Goal: Task Accomplishment & Management: Use online tool/utility

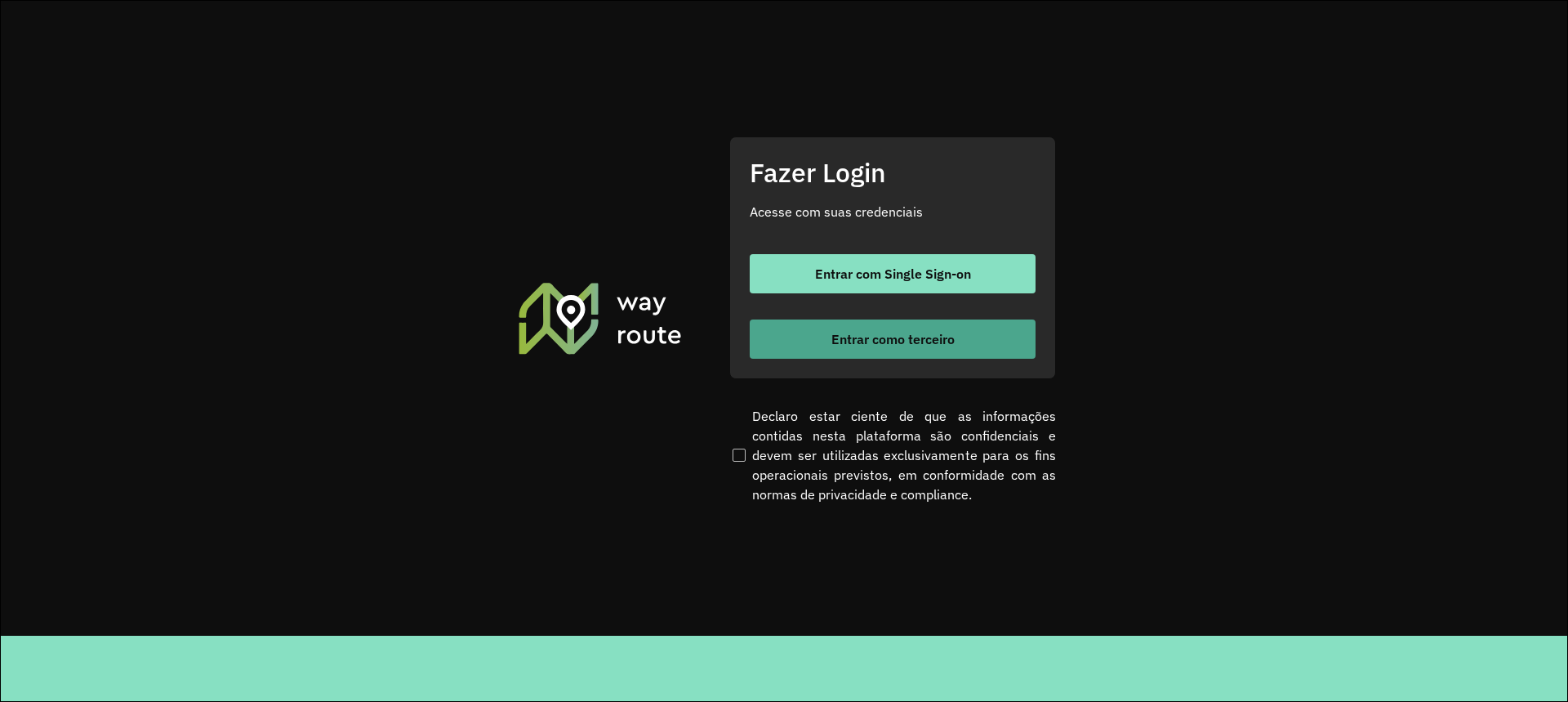
drag, startPoint x: 834, startPoint y: 310, endPoint x: 847, endPoint y: 330, distance: 23.9
click at [834, 311] on div "Entrar com Single Sign-on Entrar como terceiro" at bounding box center [893, 306] width 286 height 105
click at [848, 333] on span "Entrar como terceiro" at bounding box center [893, 339] width 123 height 13
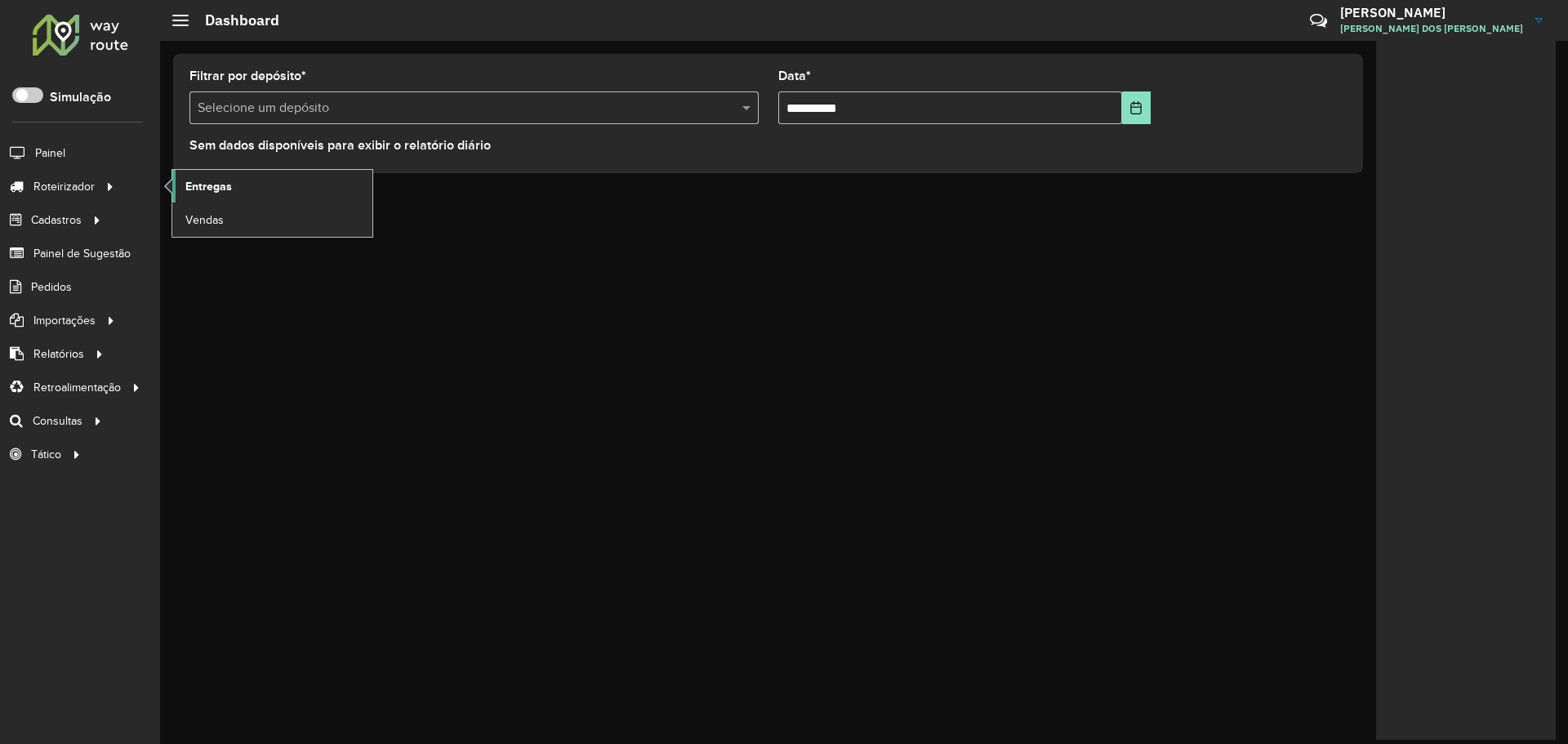
click at [225, 182] on span "Entregas" at bounding box center [208, 186] width 46 height 17
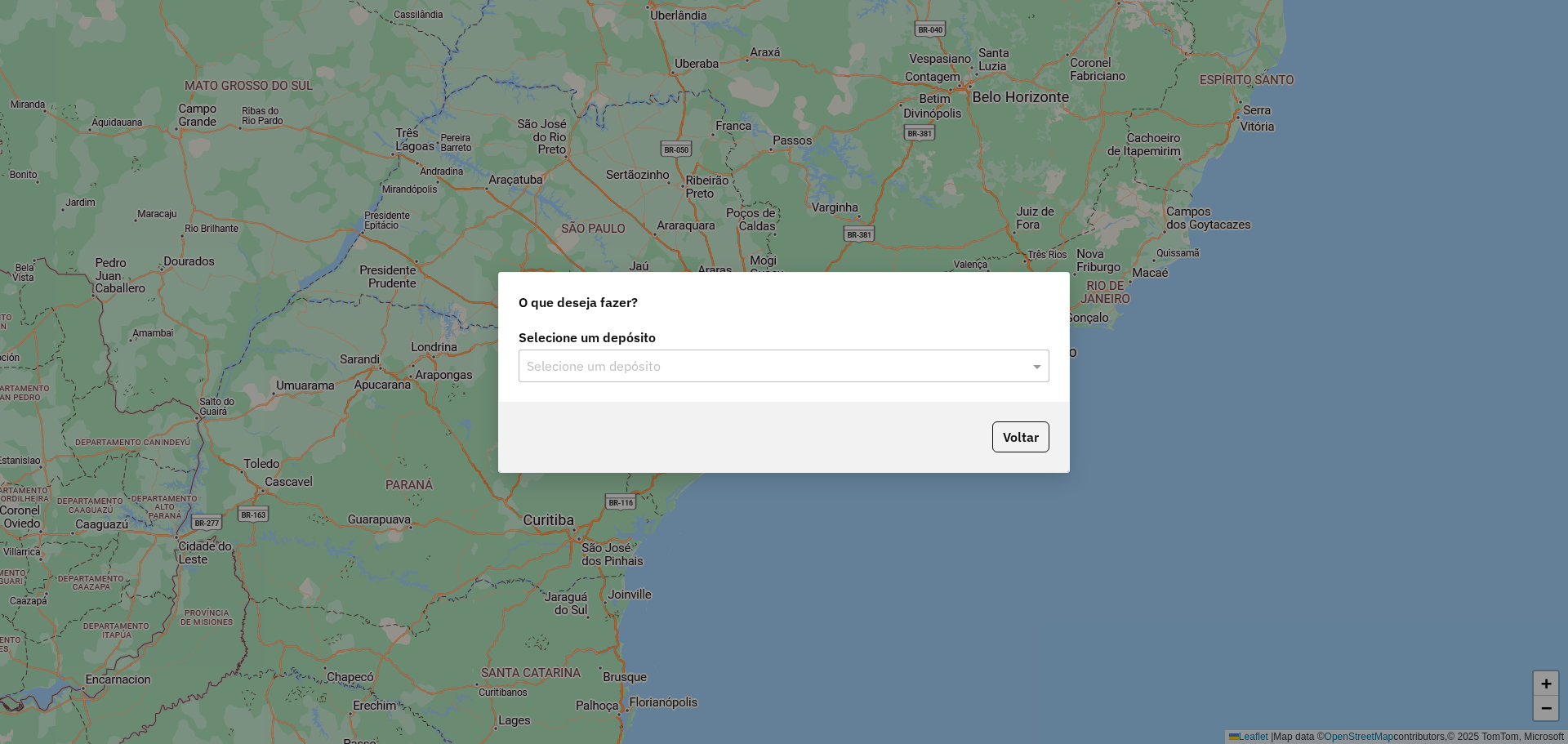
click at [709, 325] on div "Selecione um depósito Selecione um depósito" at bounding box center [784, 364] width 570 height 77
click at [657, 366] on input "text" at bounding box center [768, 366] width 482 height 20
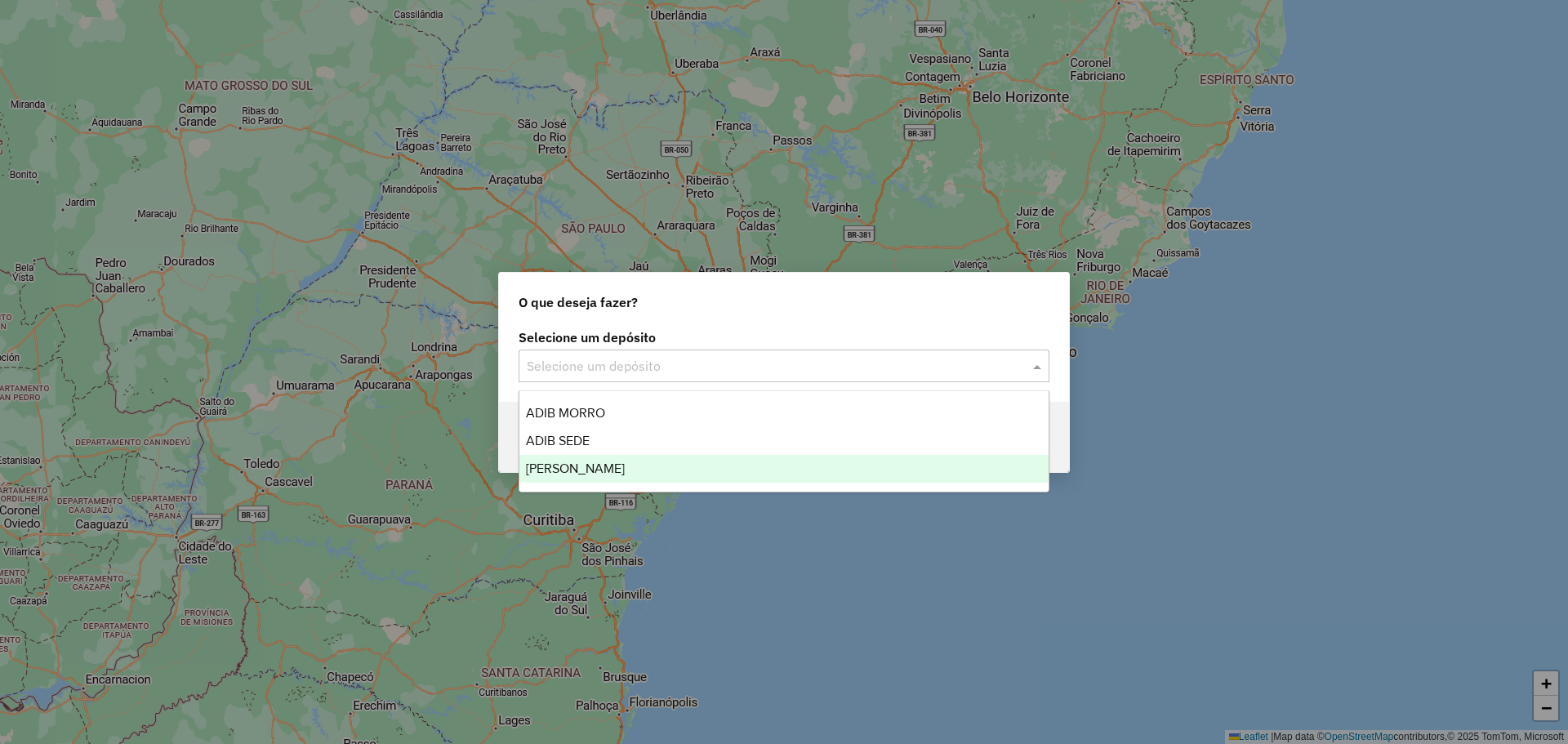
click at [622, 467] on div "Adib Vera Cruz" at bounding box center [784, 468] width 529 height 27
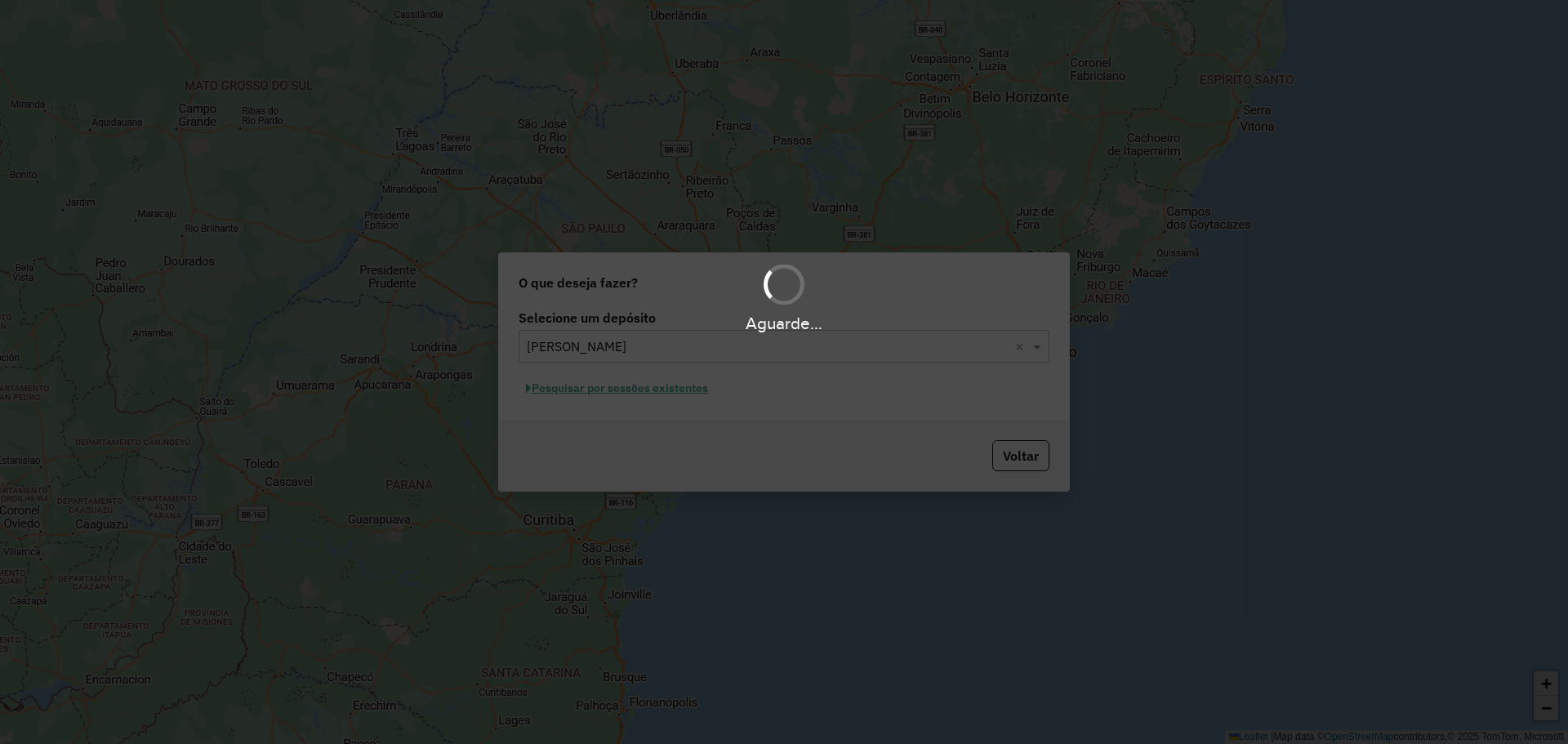
click at [563, 385] on div "Aguarde..." at bounding box center [784, 372] width 1568 height 744
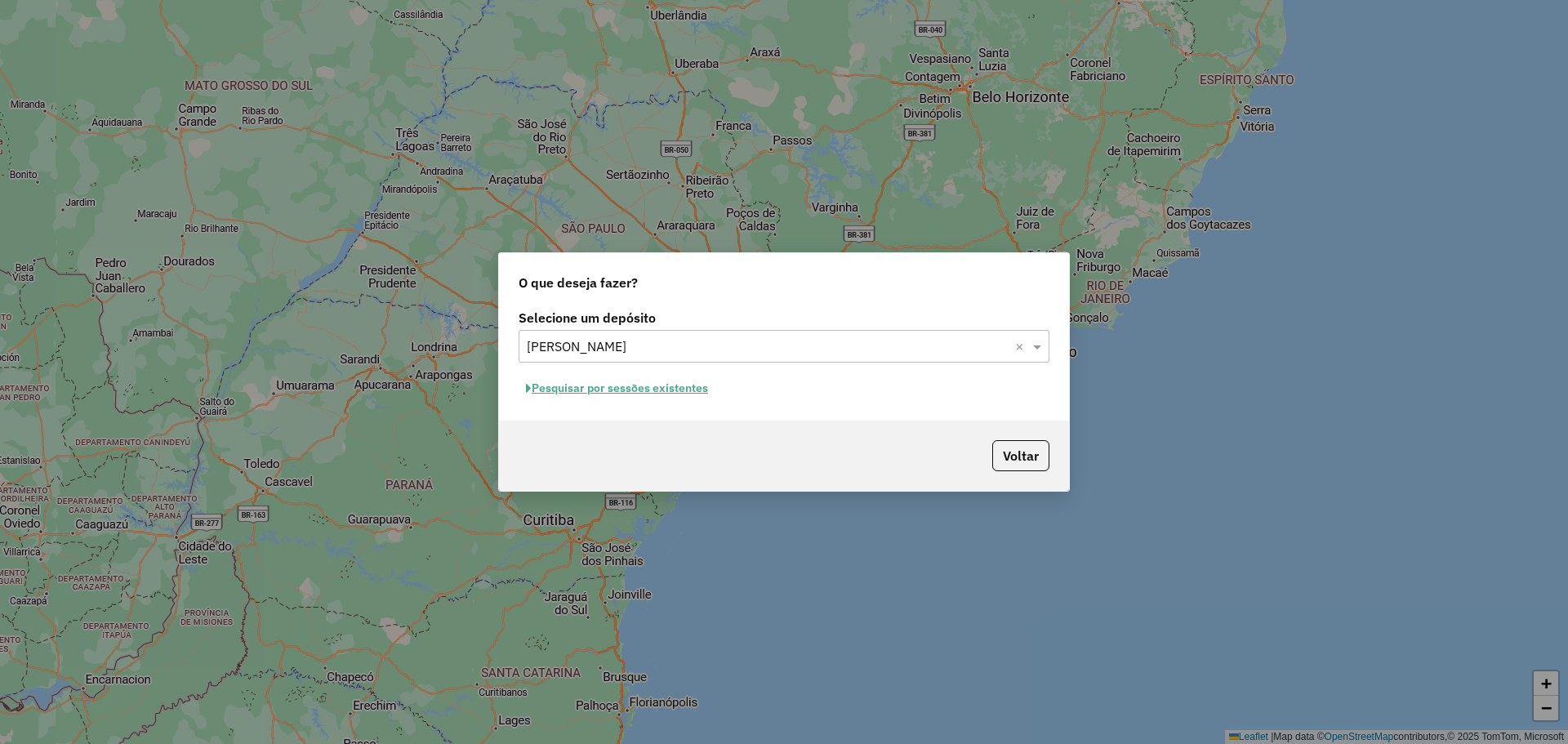
click at [570, 392] on button "Pesquisar por sessões existentes" at bounding box center [617, 388] width 197 height 25
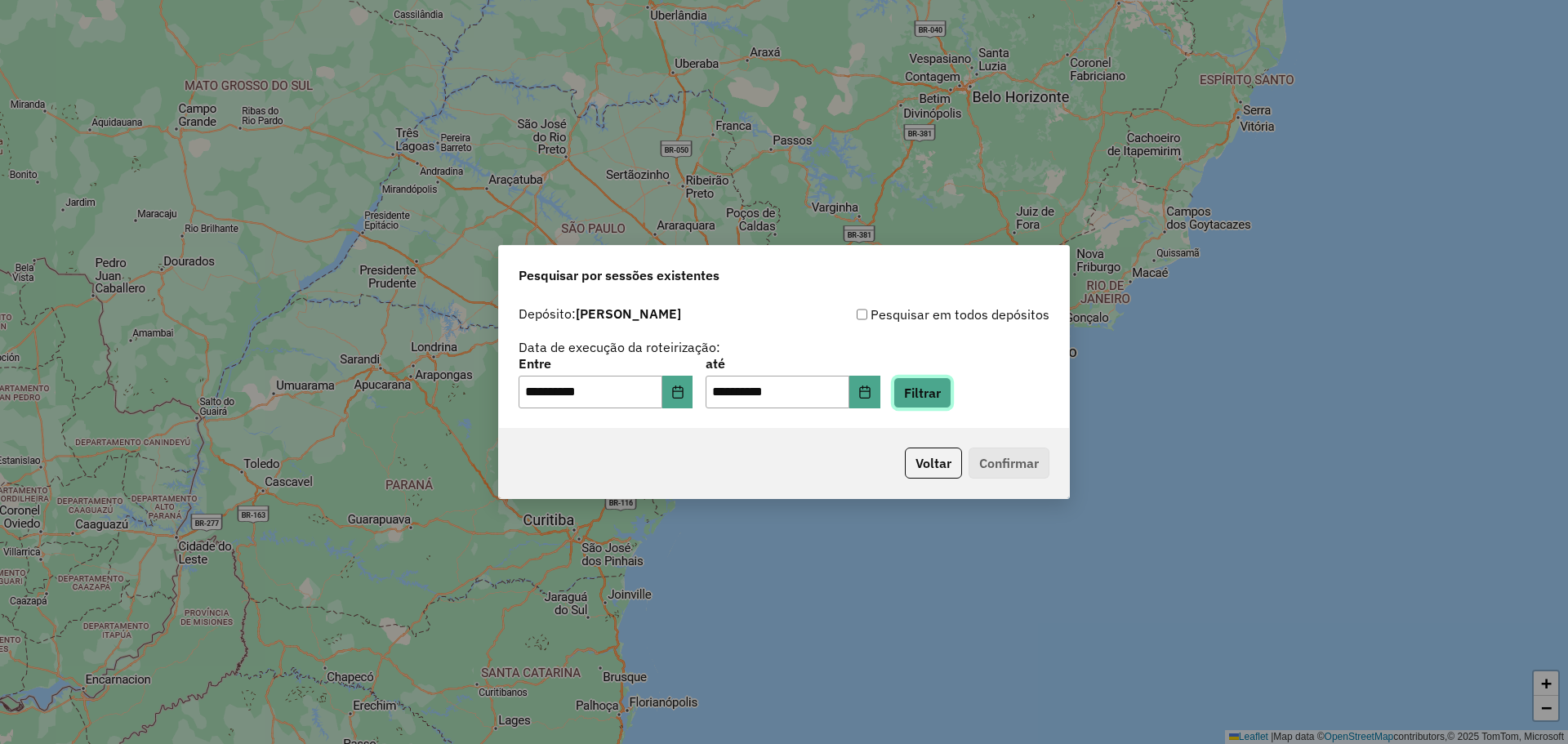
click at [951, 402] on button "Filtrar" at bounding box center [923, 393] width 58 height 31
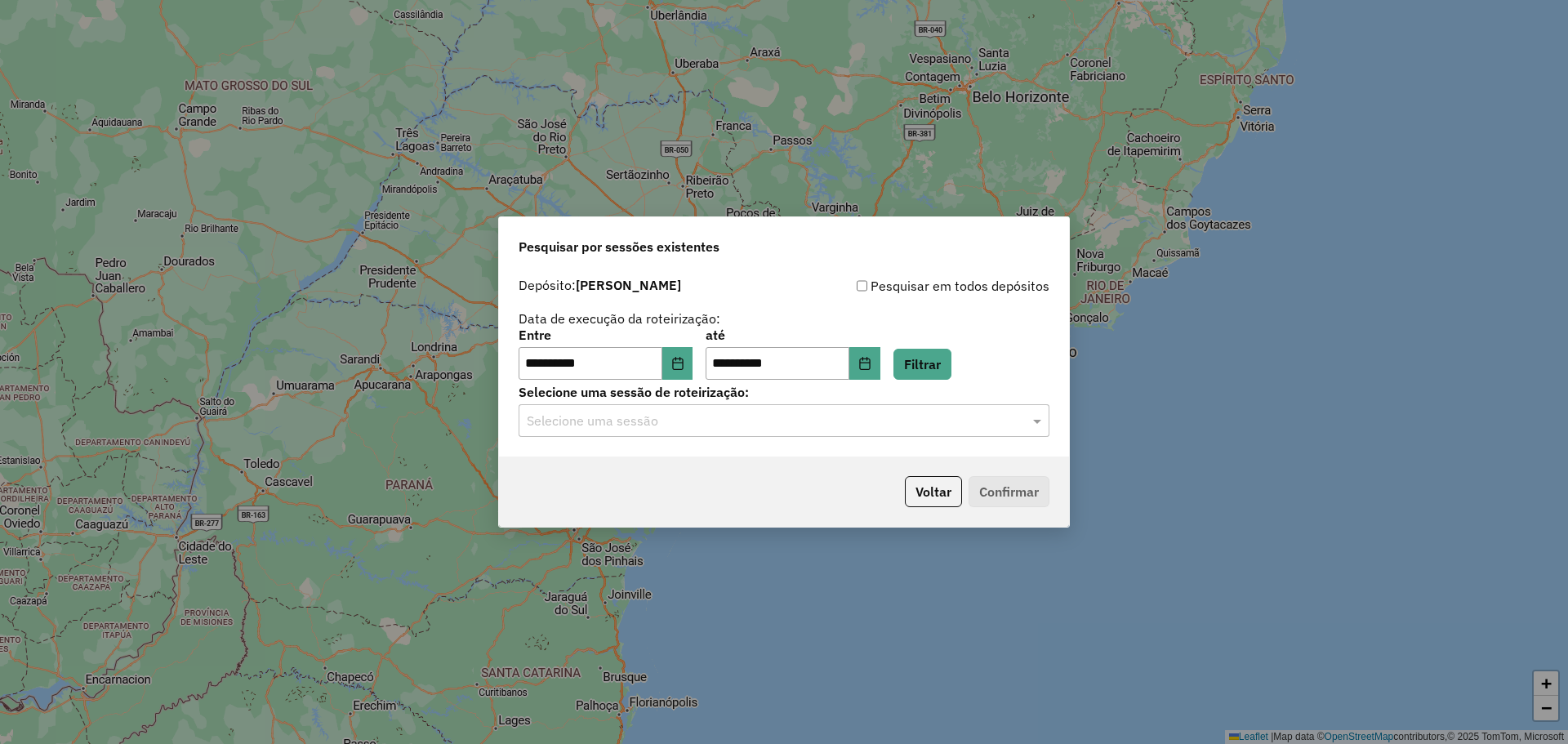
click at [656, 403] on div "Selecione uma sessão de roteirização: Selecione uma sessão" at bounding box center [784, 412] width 531 height 51
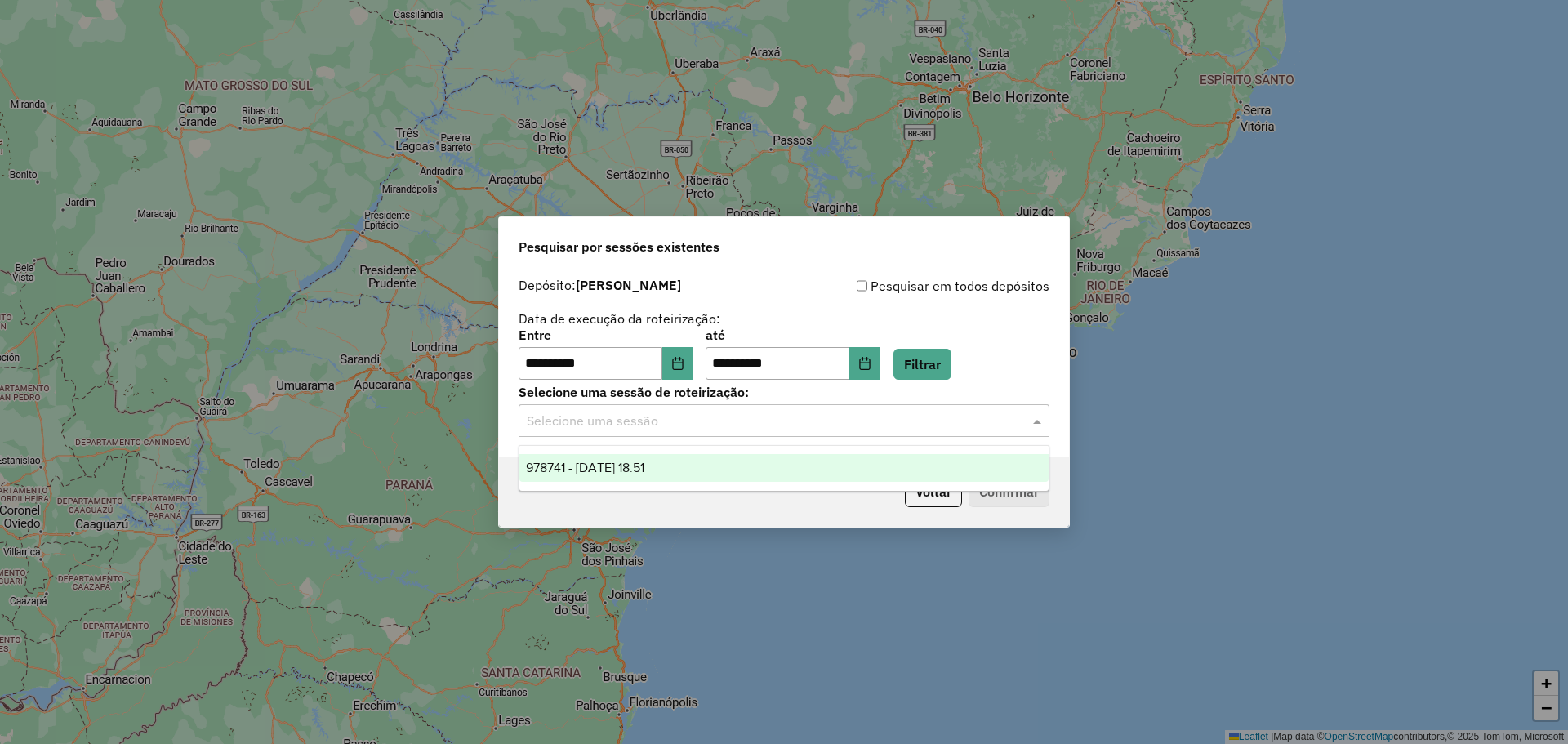
click at [655, 424] on input "text" at bounding box center [768, 421] width 482 height 20
click at [631, 472] on span "978741 - 13/08/2025 18:51" at bounding box center [586, 467] width 119 height 14
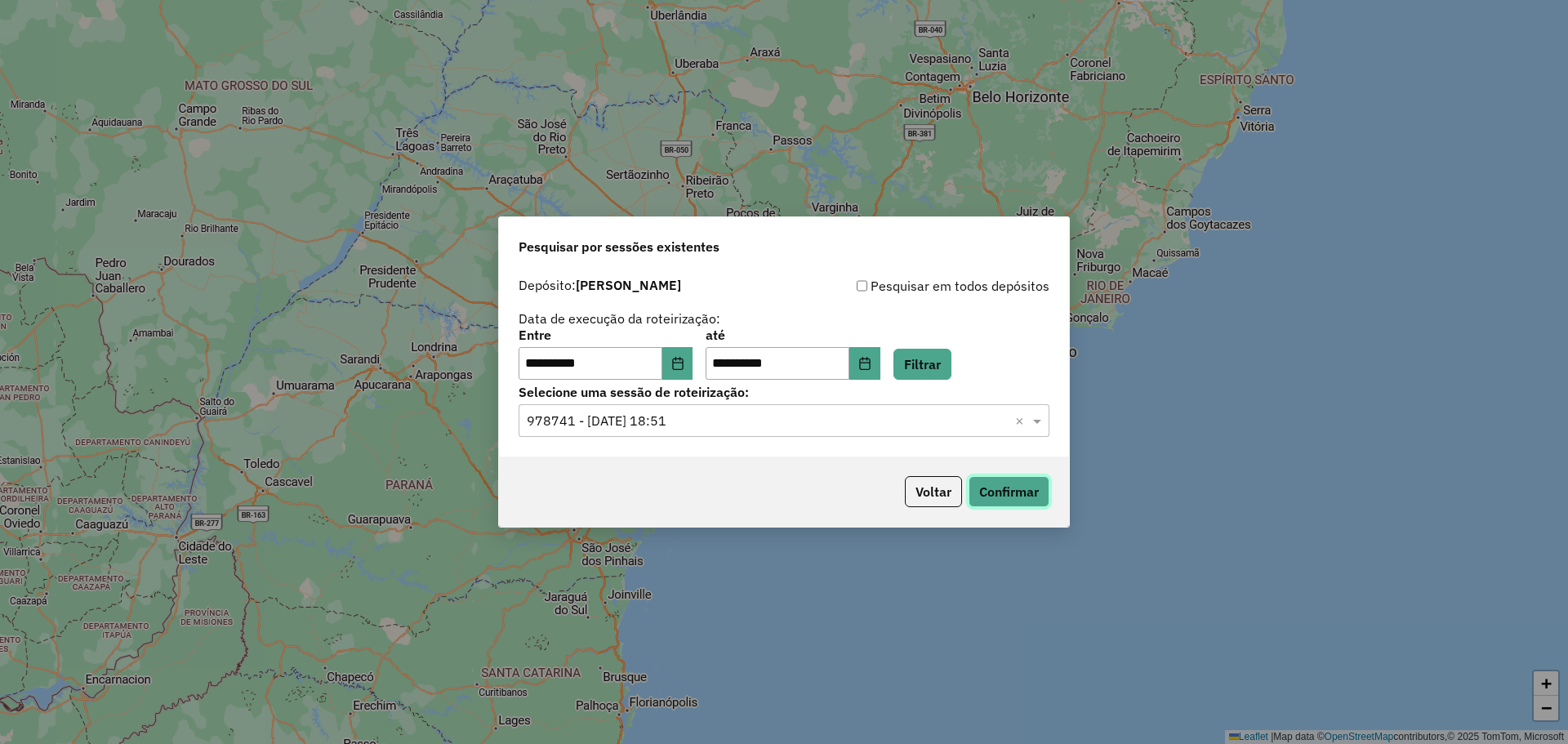
click at [998, 499] on button "Confirmar" at bounding box center [1010, 492] width 81 height 31
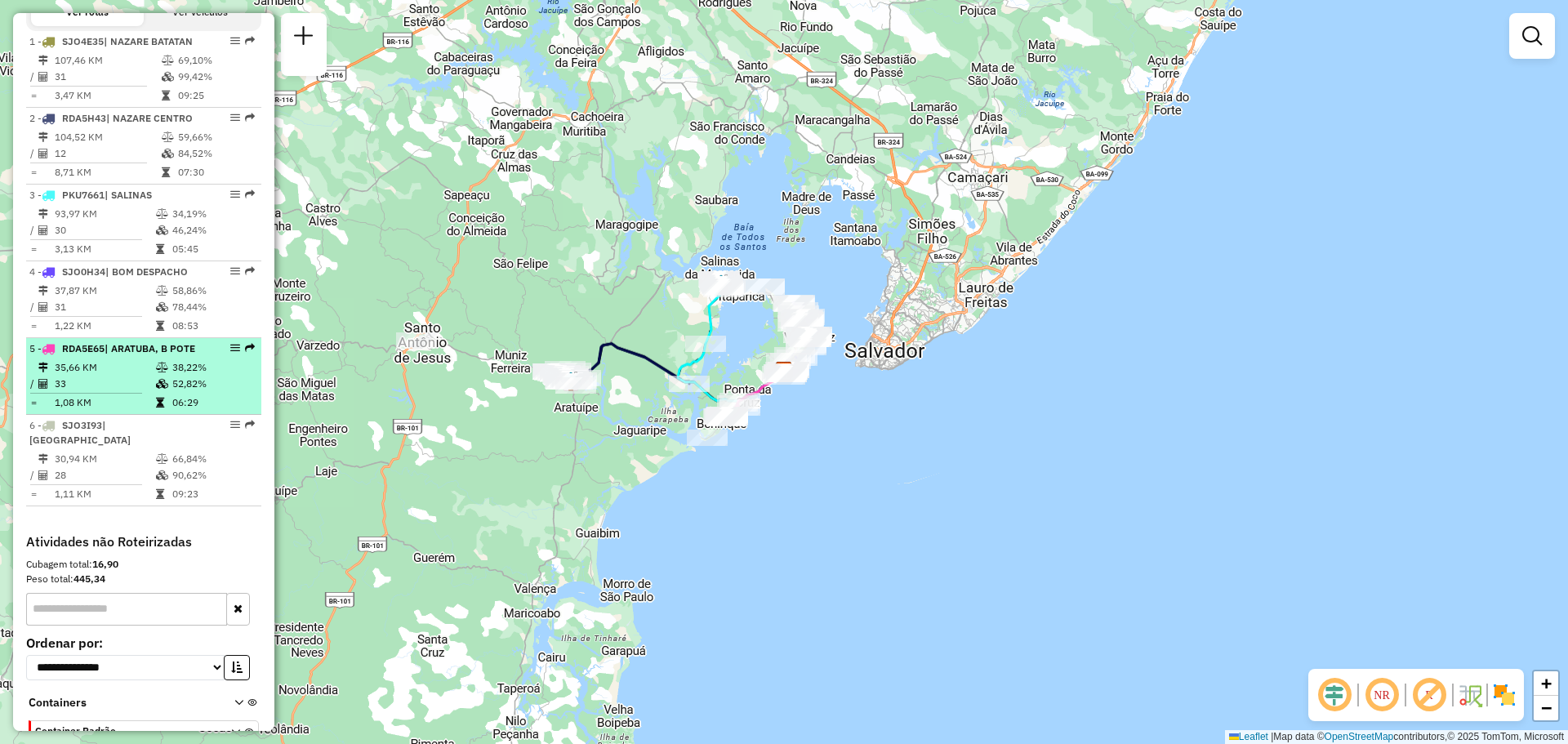
scroll to position [654, 0]
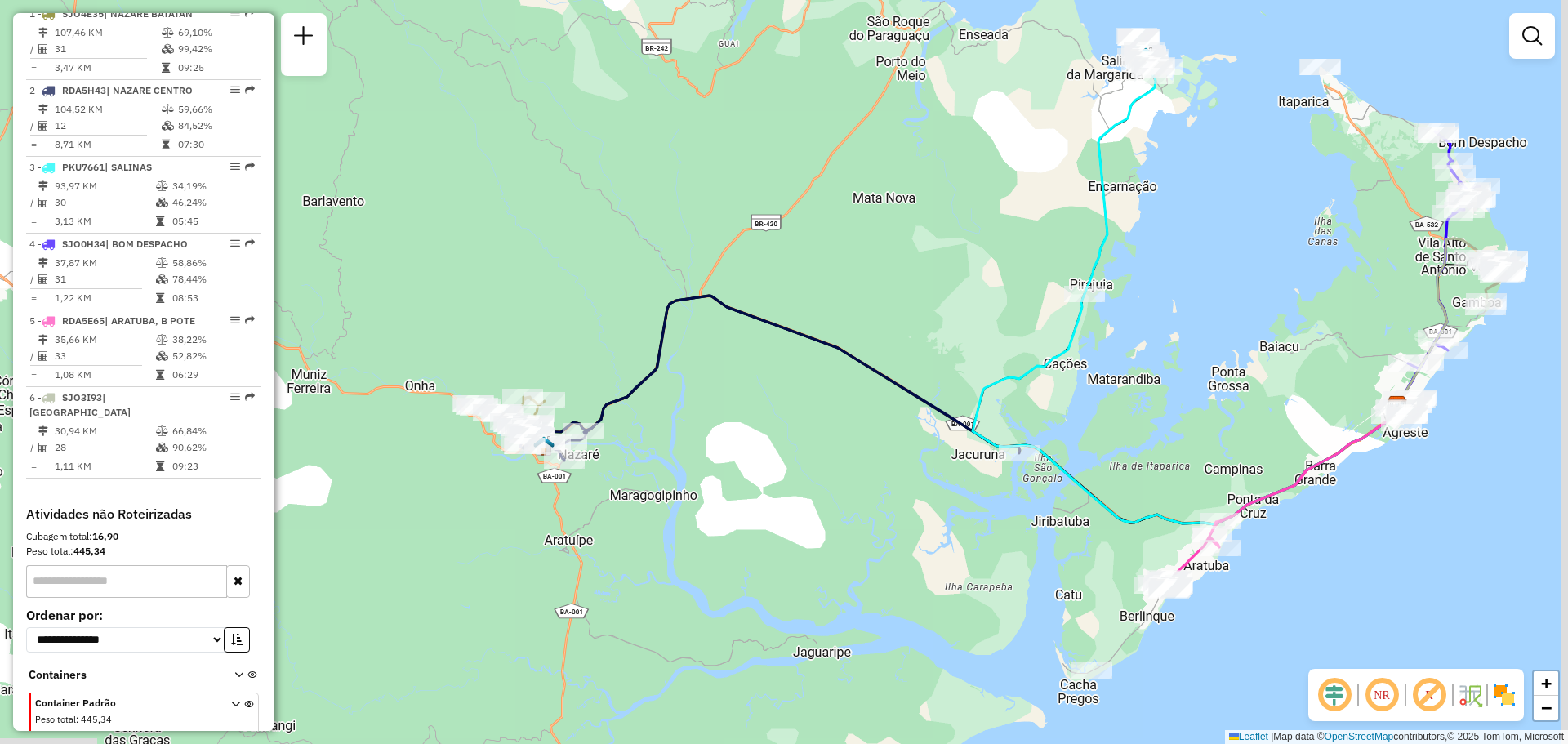
drag, startPoint x: 774, startPoint y: 290, endPoint x: 864, endPoint y: 274, distance: 91.4
click at [865, 274] on div "Janela de atendimento Grade de atendimento Capacidade Transportadoras Veículos …" at bounding box center [784, 372] width 1568 height 744
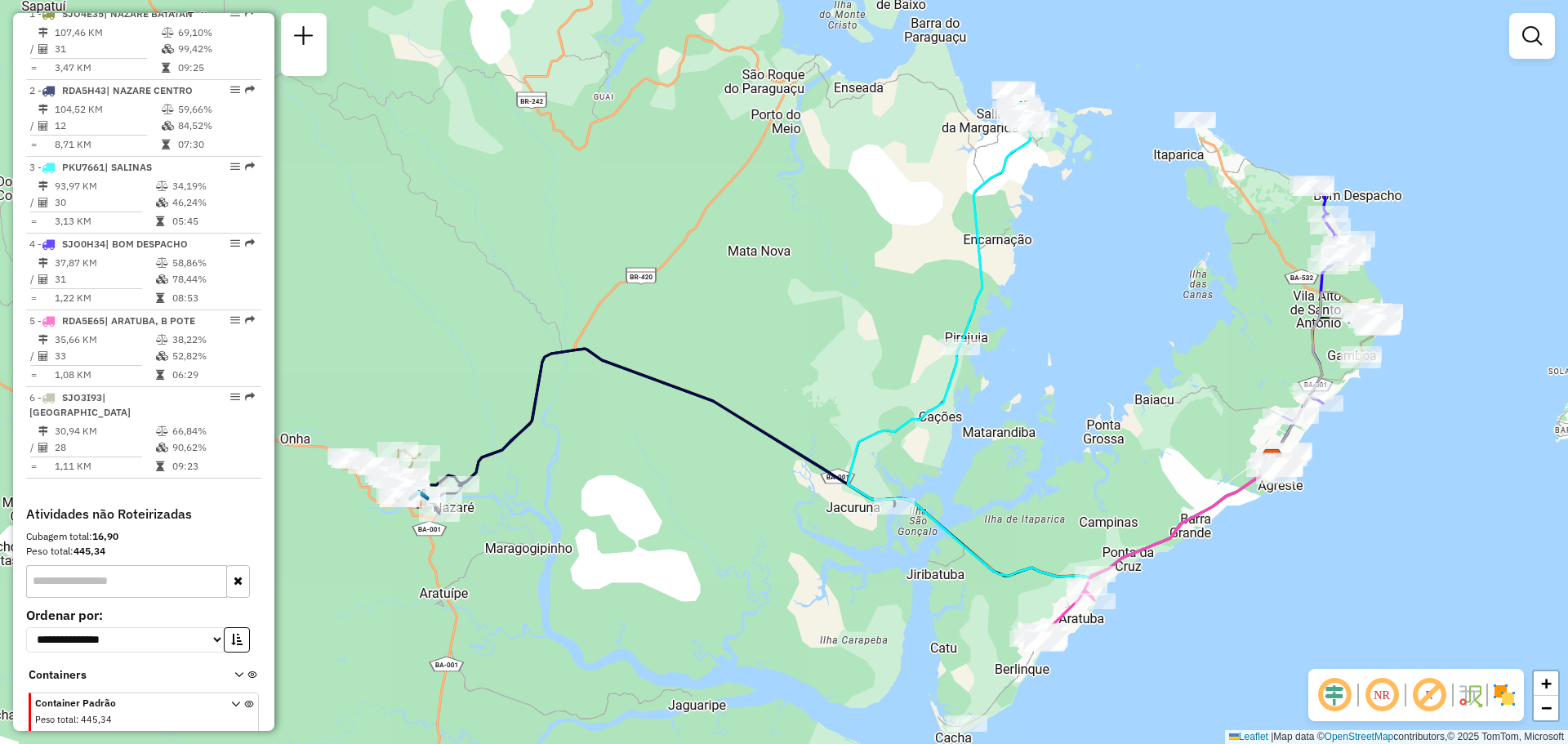
drag, startPoint x: 1305, startPoint y: 325, endPoint x: 1198, endPoint y: 391, distance: 125.7
click at [1198, 391] on div "Janela de atendimento Grade de atendimento Capacidade Transportadoras Veículos …" at bounding box center [784, 372] width 1568 height 744
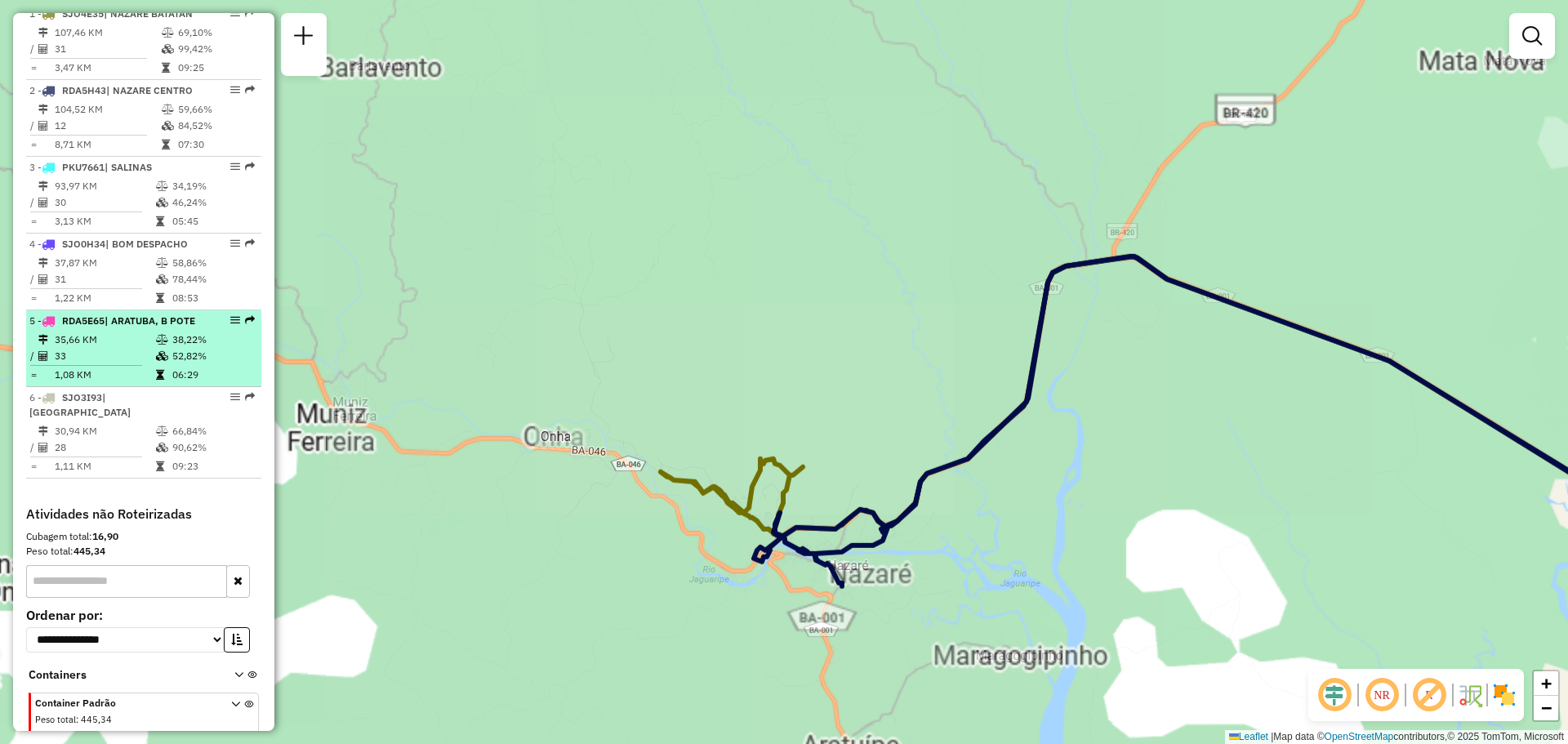
scroll to position [572, 0]
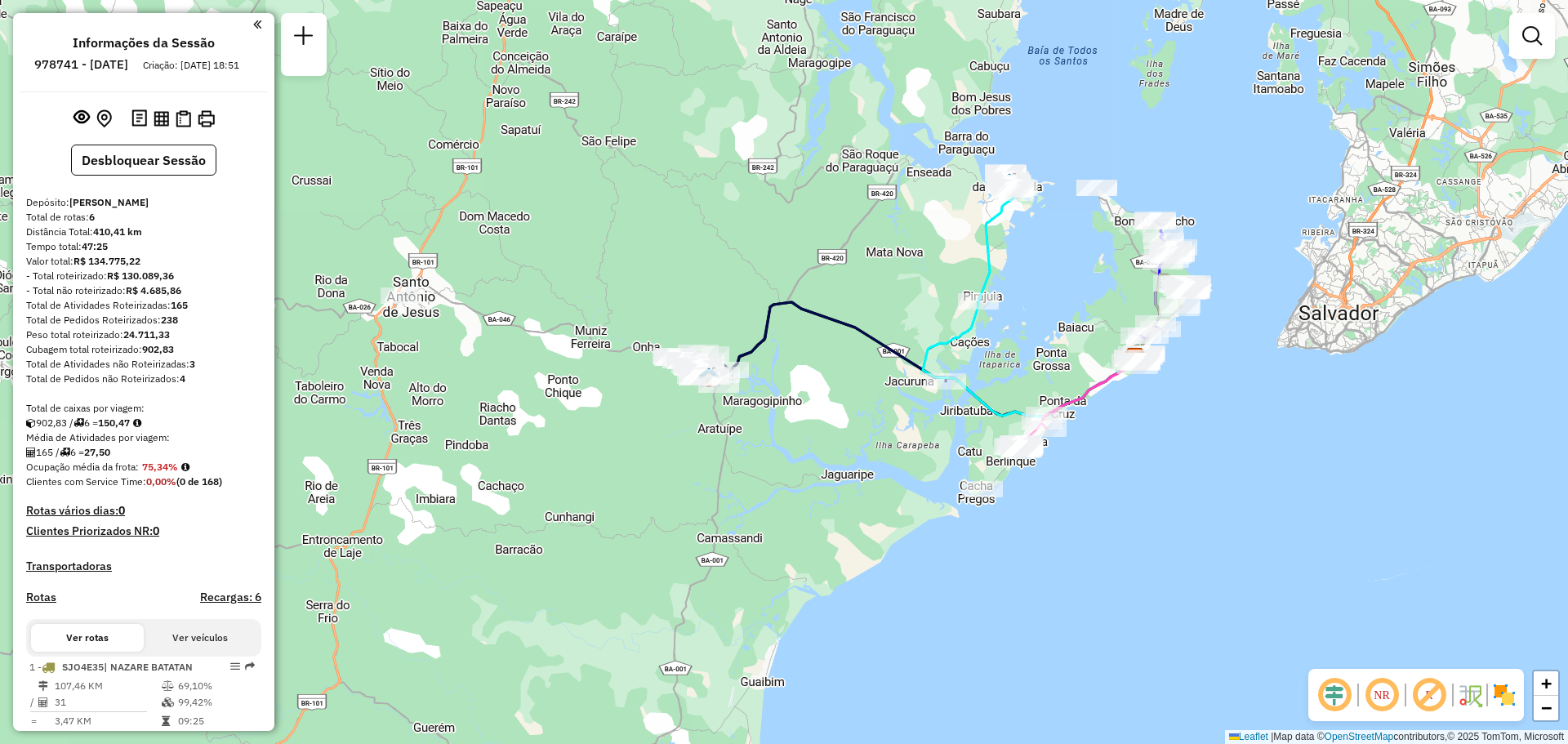
scroll to position [572, 0]
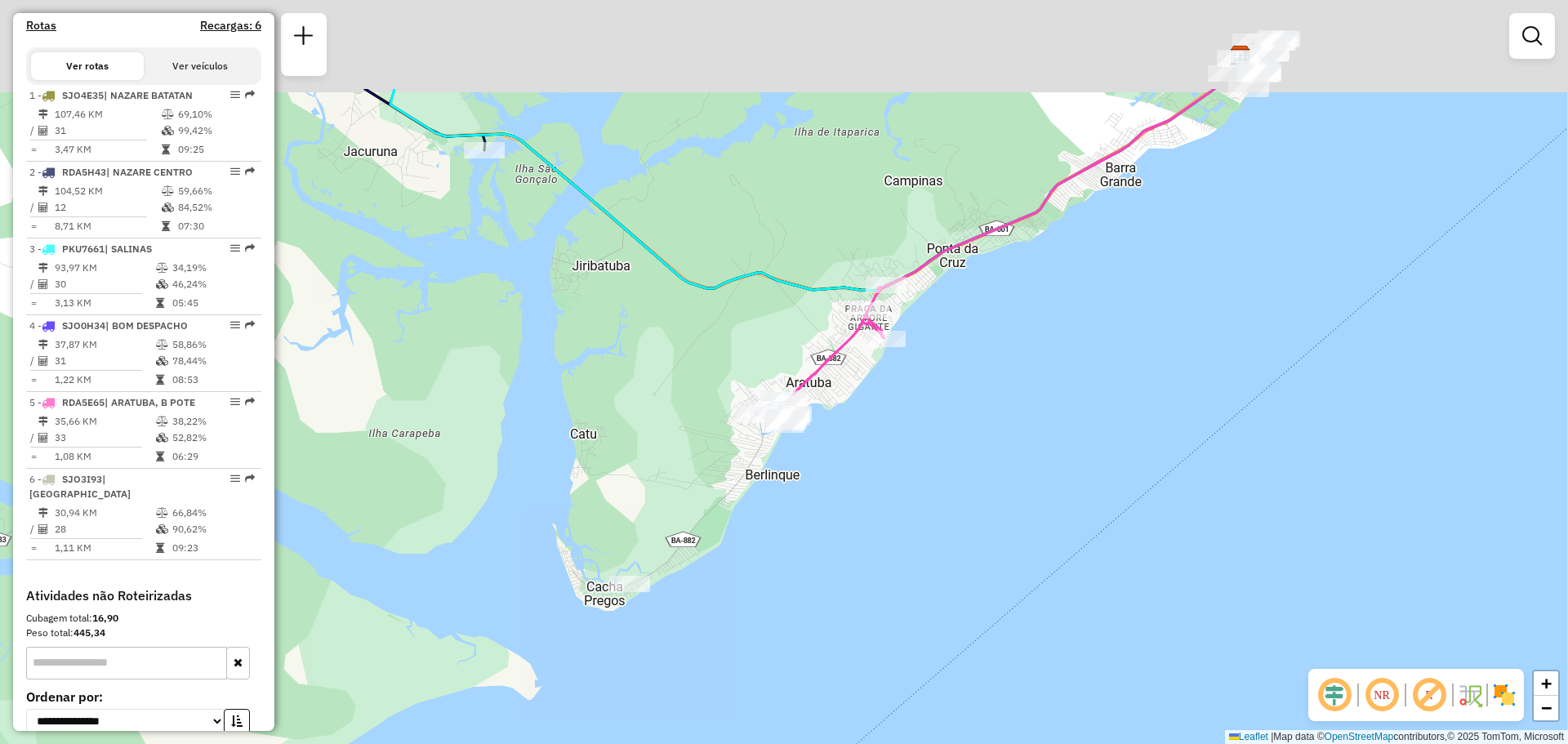
drag, startPoint x: 1053, startPoint y: 292, endPoint x: 912, endPoint y: 644, distance: 379.2
click at [913, 644] on div "Janela de atendimento Grade de atendimento Capacidade Transportadoras Veículos …" at bounding box center [784, 372] width 1568 height 744
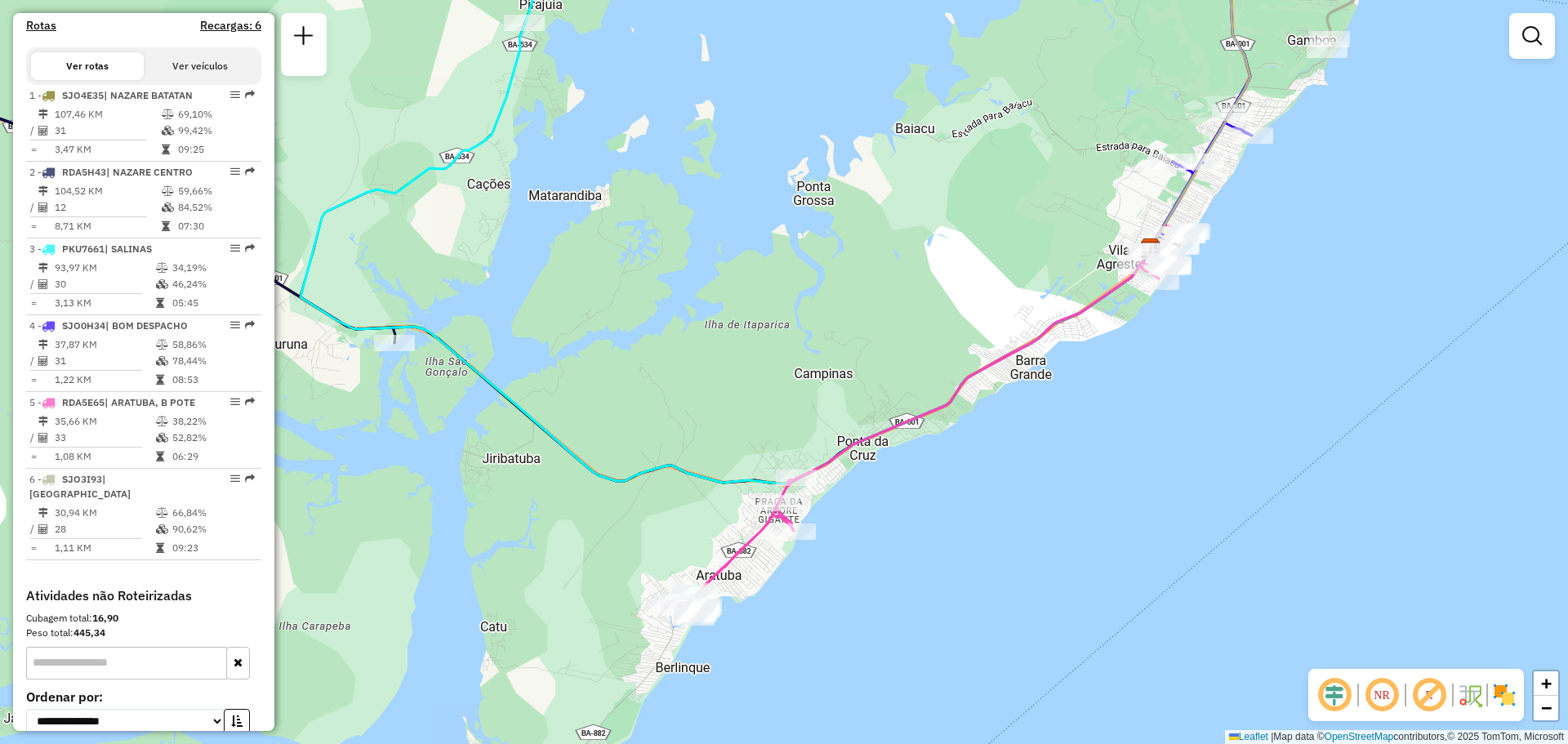
drag, startPoint x: 980, startPoint y: 474, endPoint x: 879, endPoint y: 594, distance: 156.8
click at [889, 590] on div "Janela de atendimento Grade de atendimento Capacidade Transportadoras Veículos …" at bounding box center [784, 372] width 1568 height 744
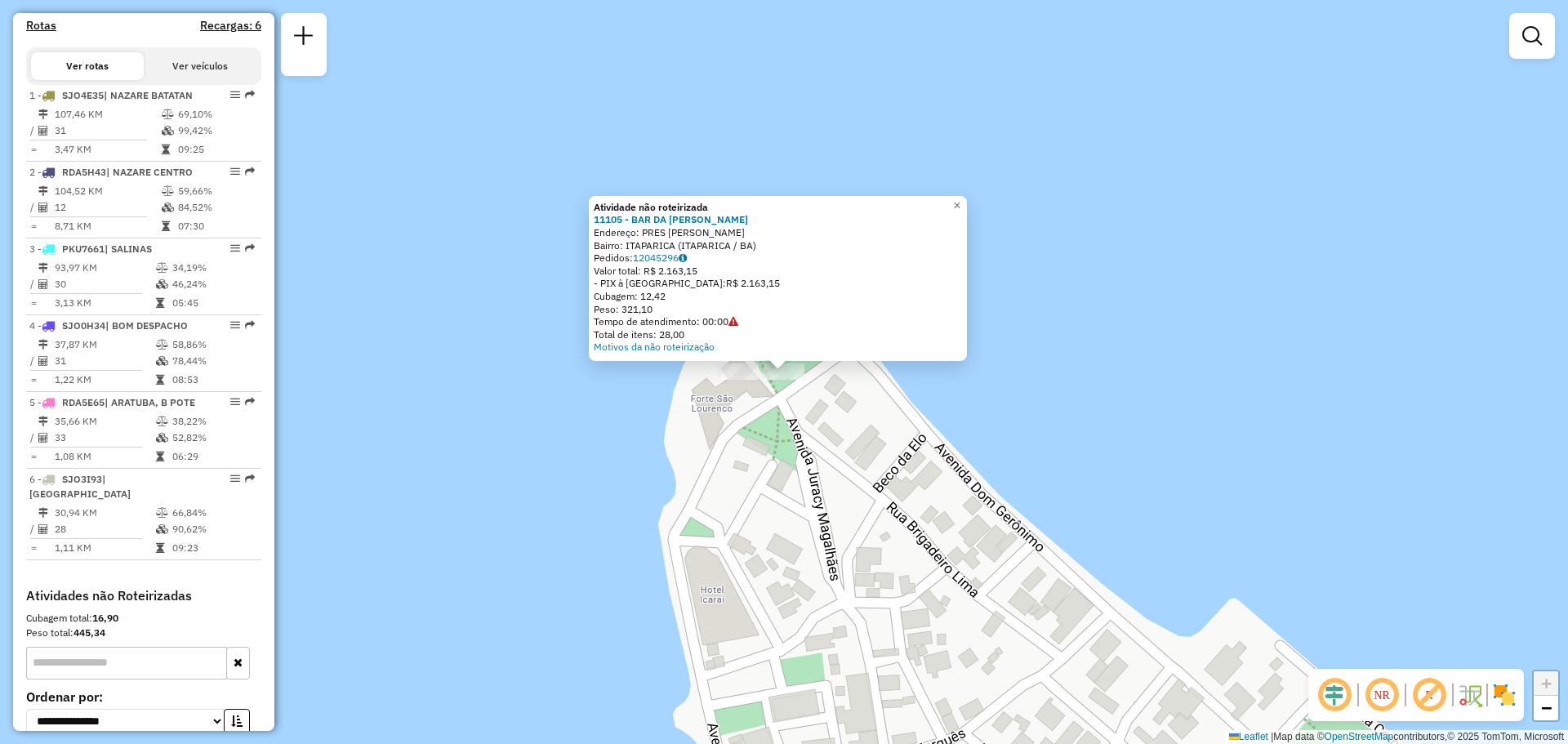
click at [847, 418] on div "Atividade não roteirizada 11105 - BAR DA SIMONE Endereço: PRES GETULIO VARGAS B…" at bounding box center [784, 372] width 1568 height 744
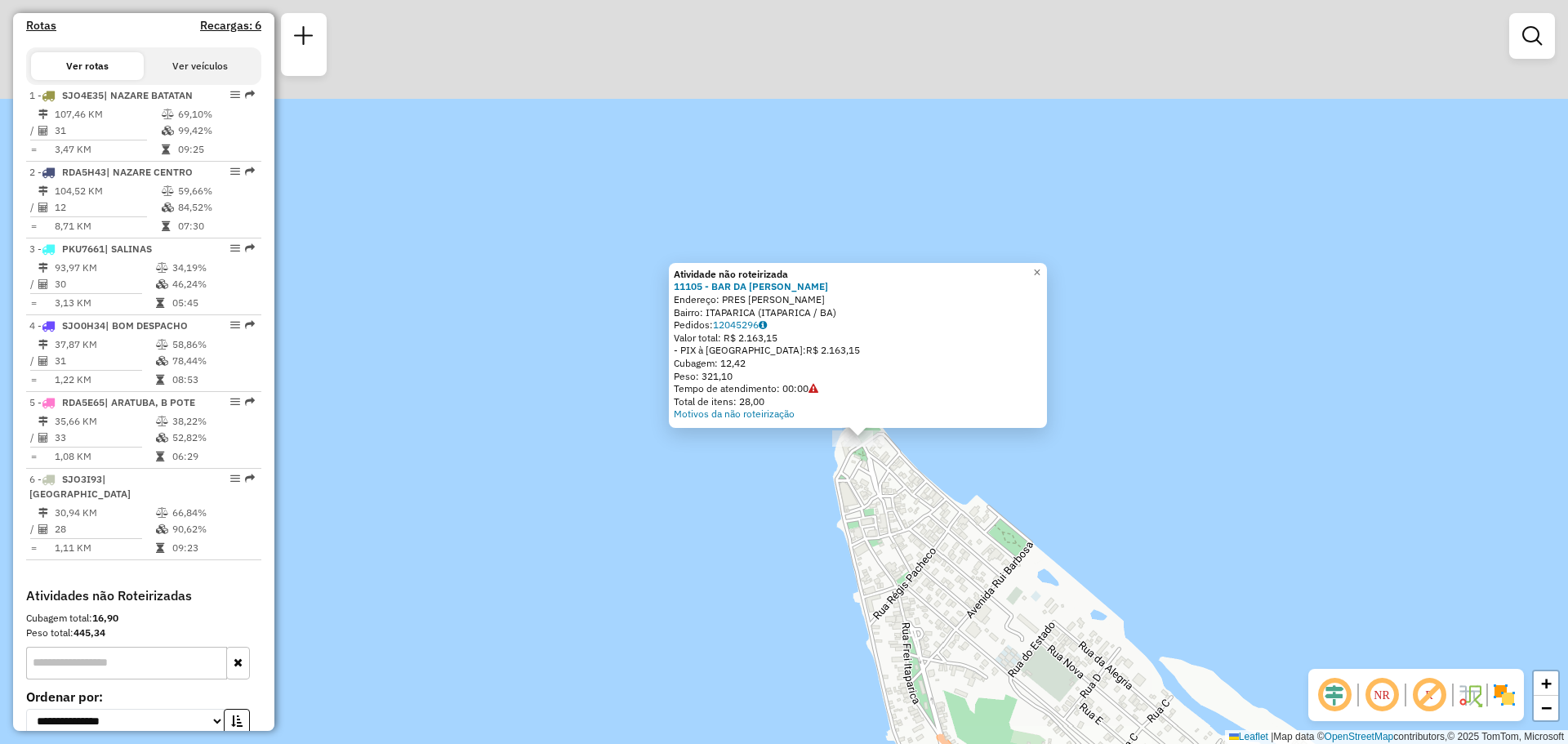
drag, startPoint x: 1073, startPoint y: 540, endPoint x: 973, endPoint y: 269, distance: 288.9
click at [973, 293] on div "Atividade não roteirizada 11105 - BAR DA SIMONE Endereço: PRES GETULIO VARGAS B…" at bounding box center [784, 372] width 1568 height 744
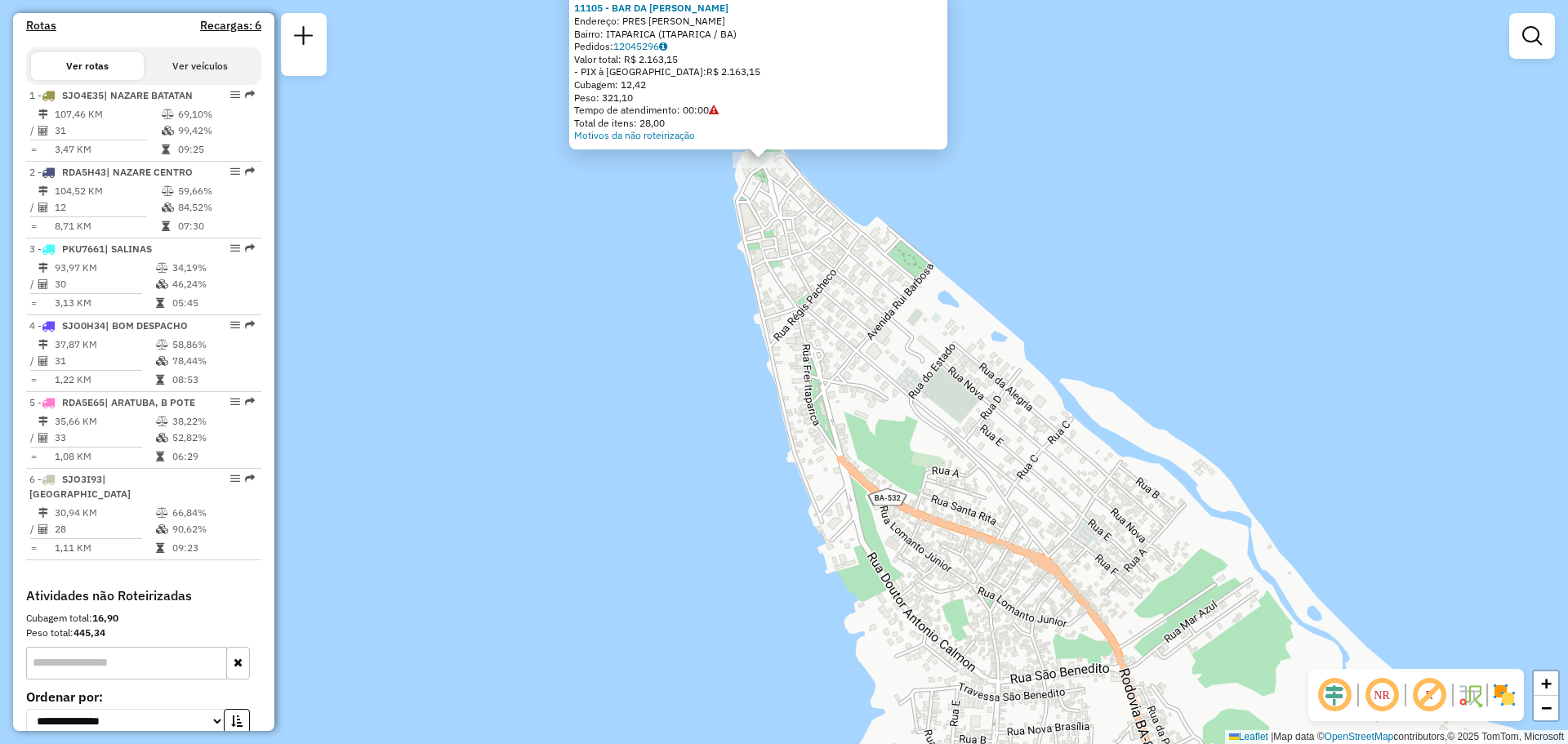
click at [1069, 392] on div "Atividade não roteirizada 11105 - BAR DA SIMONE Endereço: PRES GETULIO VARGAS B…" at bounding box center [784, 372] width 1568 height 744
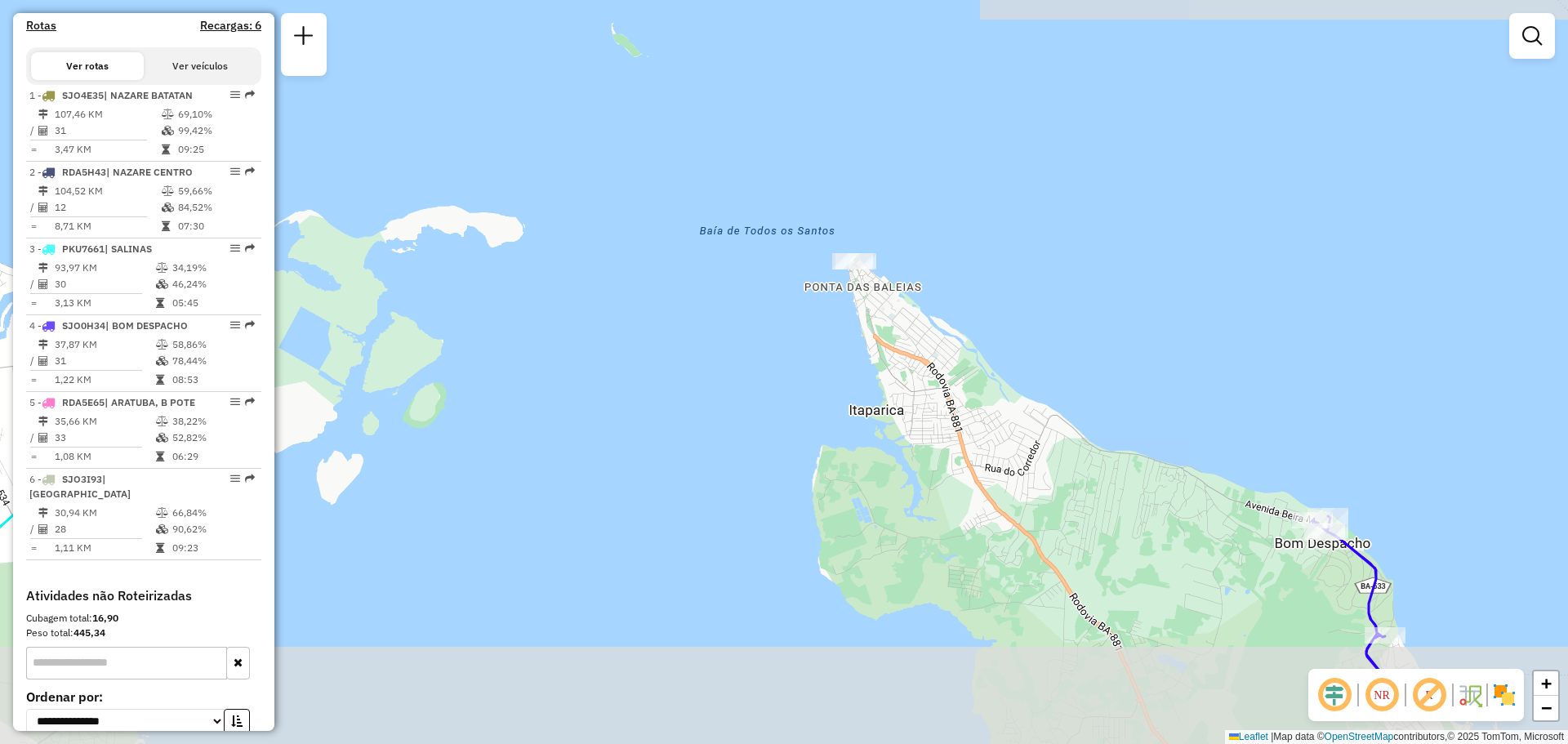
drag, startPoint x: 1084, startPoint y: 435, endPoint x: 917, endPoint y: 317, distance: 204.5
click at [926, 323] on div "Janela de atendimento Grade de atendimento Capacidade Transportadoras Veículos …" at bounding box center [784, 372] width 1568 height 744
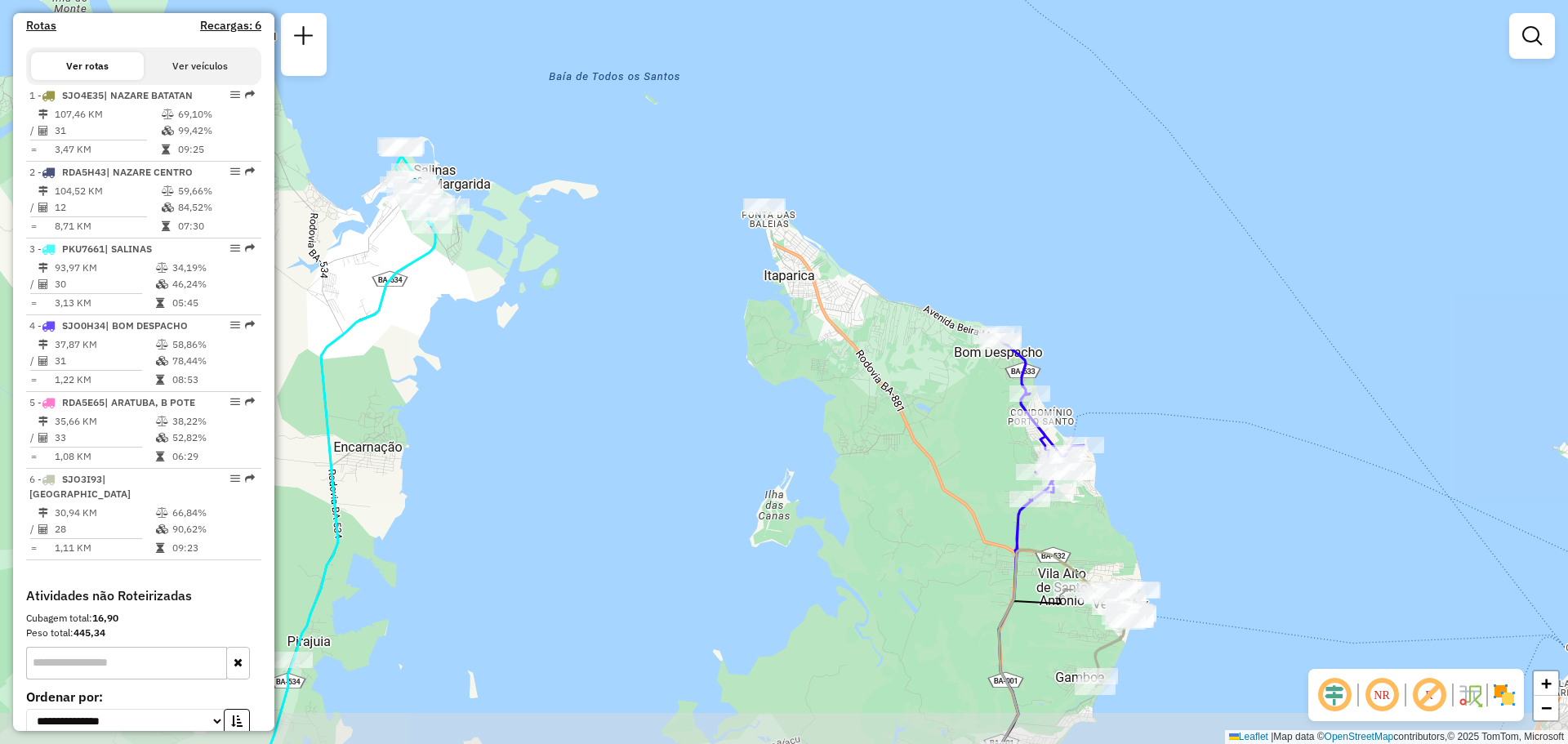
drag, startPoint x: 984, startPoint y: 414, endPoint x: 909, endPoint y: 364, distance: 90.1
click at [909, 364] on div "Janela de atendimento Grade de atendimento Capacidade Transportadoras Veículos …" at bounding box center [784, 372] width 1568 height 744
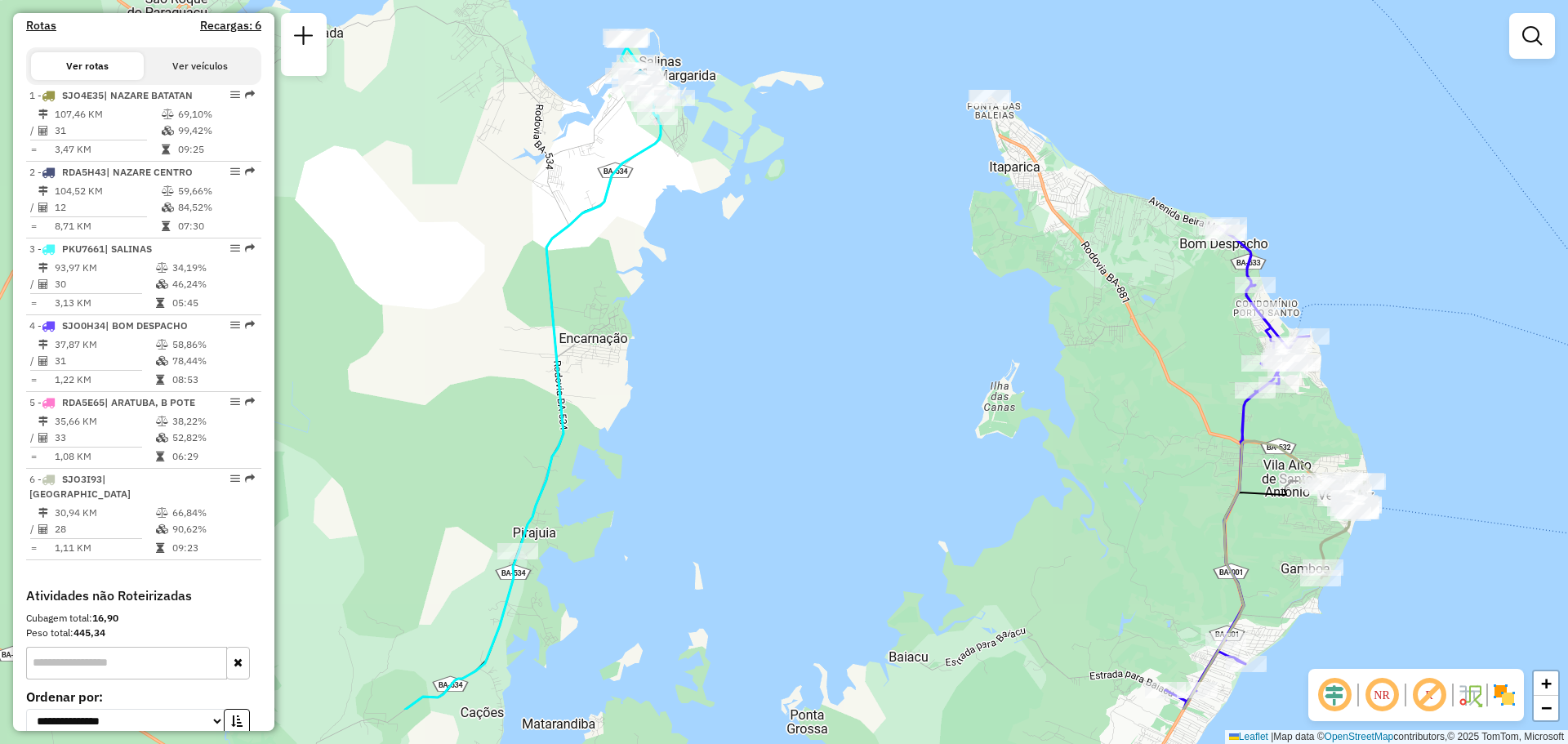
drag, startPoint x: 526, startPoint y: 441, endPoint x: 744, endPoint y: 330, distance: 244.6
click at [745, 330] on div "Janela de atendimento Grade de atendimento Capacidade Transportadoras Veículos …" at bounding box center [784, 372] width 1568 height 744
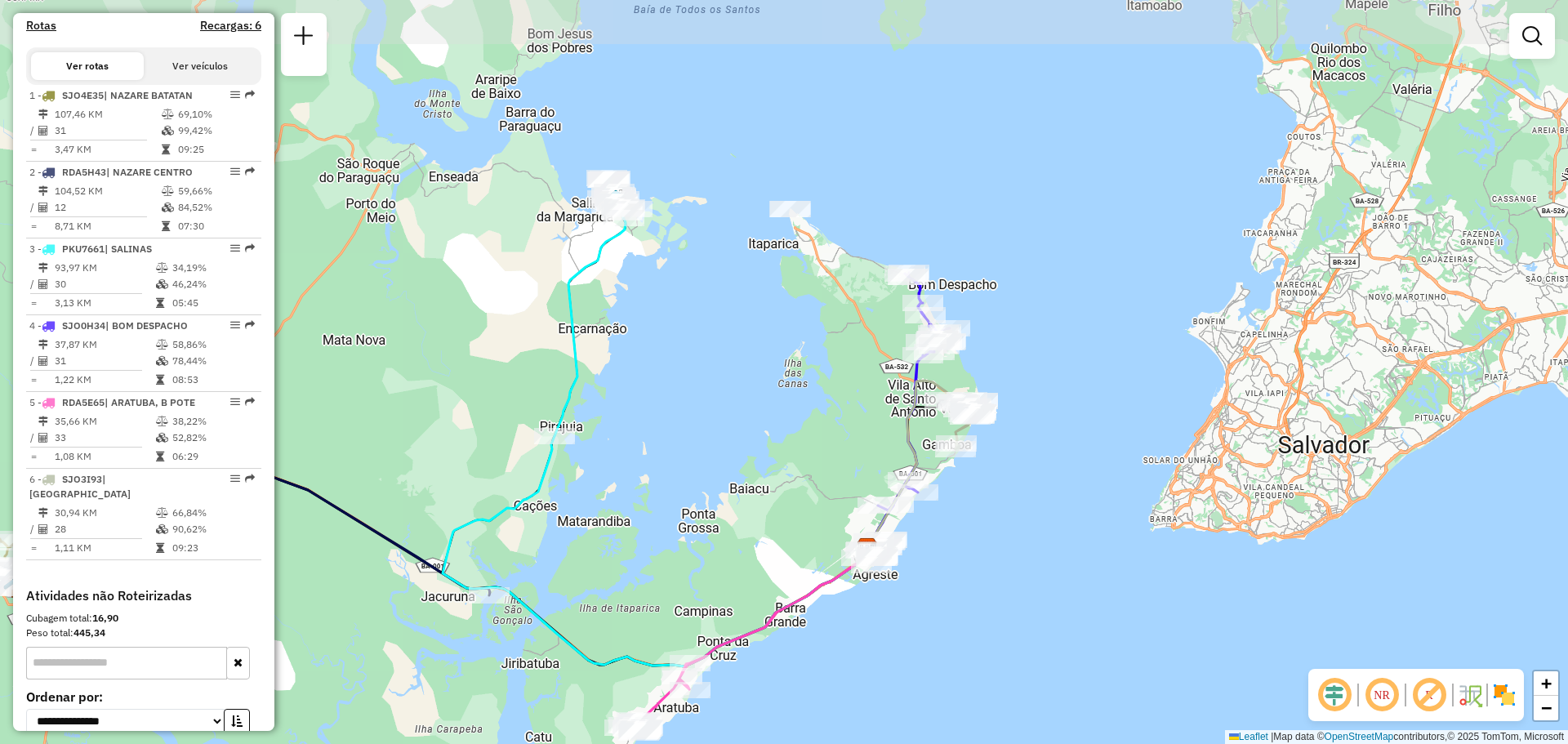
drag, startPoint x: 794, startPoint y: 296, endPoint x: 813, endPoint y: 453, distance: 158.1
click at [813, 453] on div "Janela de atendimento Grade de atendimento Capacidade Transportadoras Veículos …" at bounding box center [784, 372] width 1568 height 744
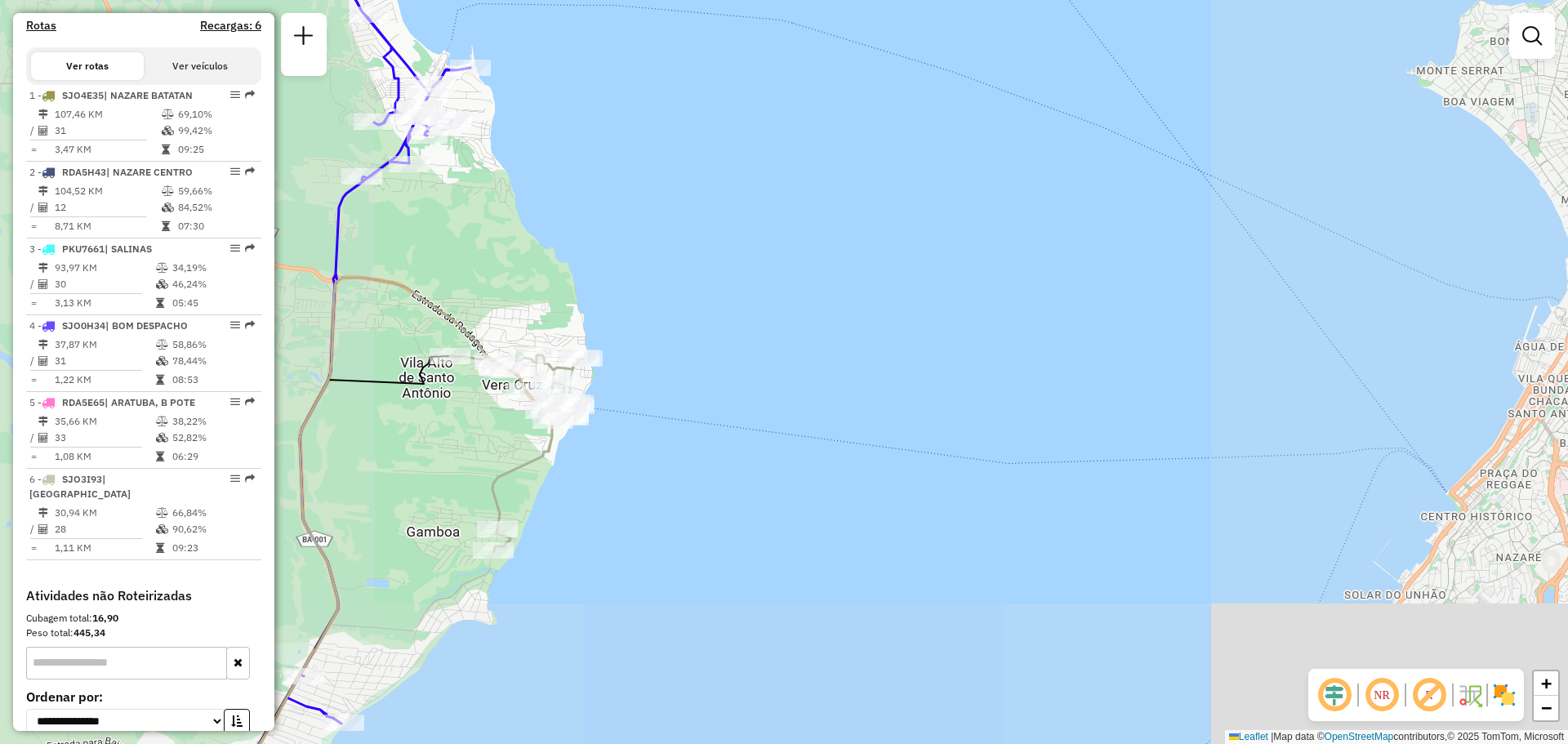
drag, startPoint x: 742, startPoint y: 356, endPoint x: 1100, endPoint y: 283, distance: 365.4
click at [1092, 285] on div "Janela de atendimento Grade de atendimento Capacidade Transportadoras Veículos …" at bounding box center [784, 372] width 1568 height 744
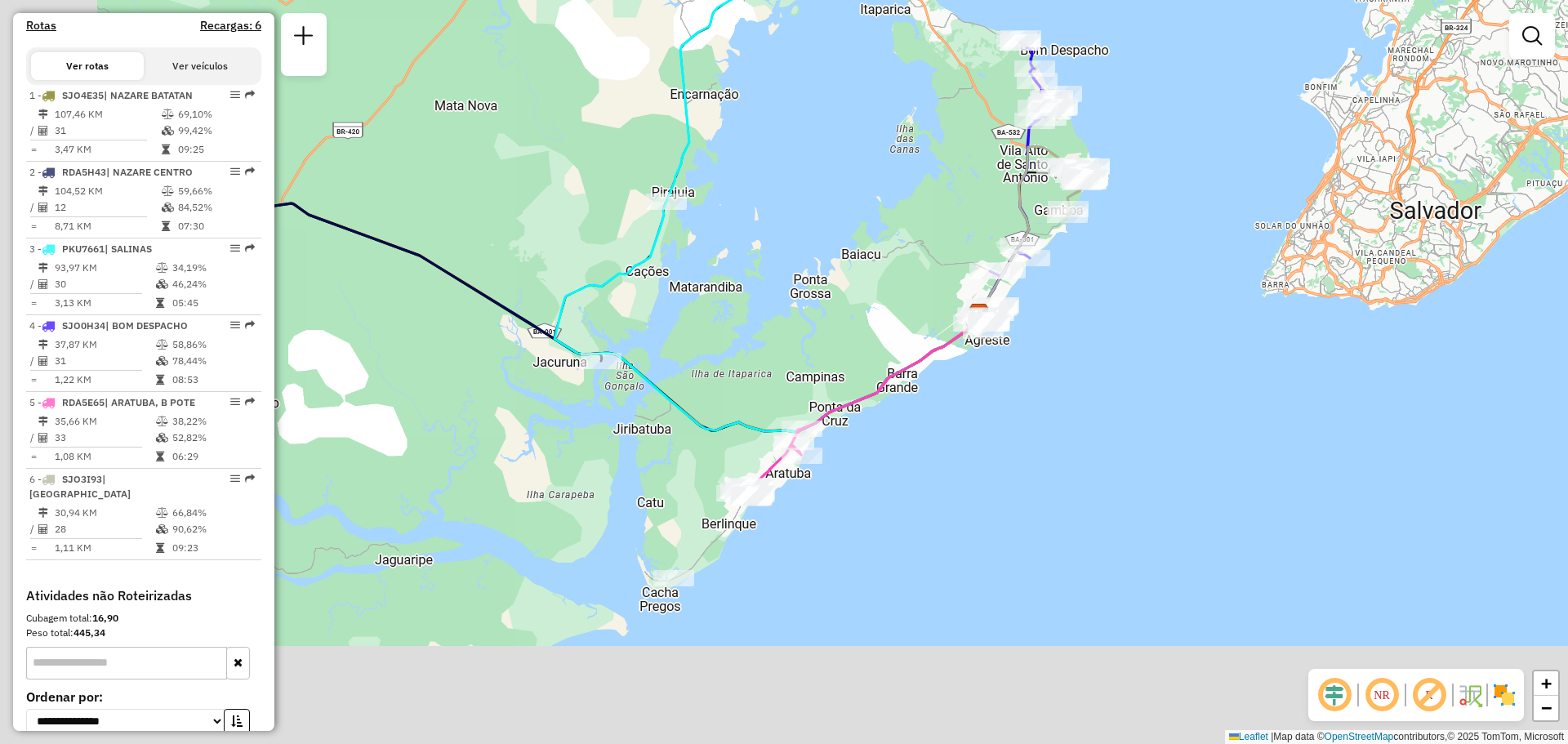
drag, startPoint x: 784, startPoint y: 502, endPoint x: 897, endPoint y: 313, distance: 220.2
click at [896, 315] on div "Janela de atendimento Grade de atendimento Capacidade Transportadoras Veículos …" at bounding box center [784, 372] width 1568 height 744
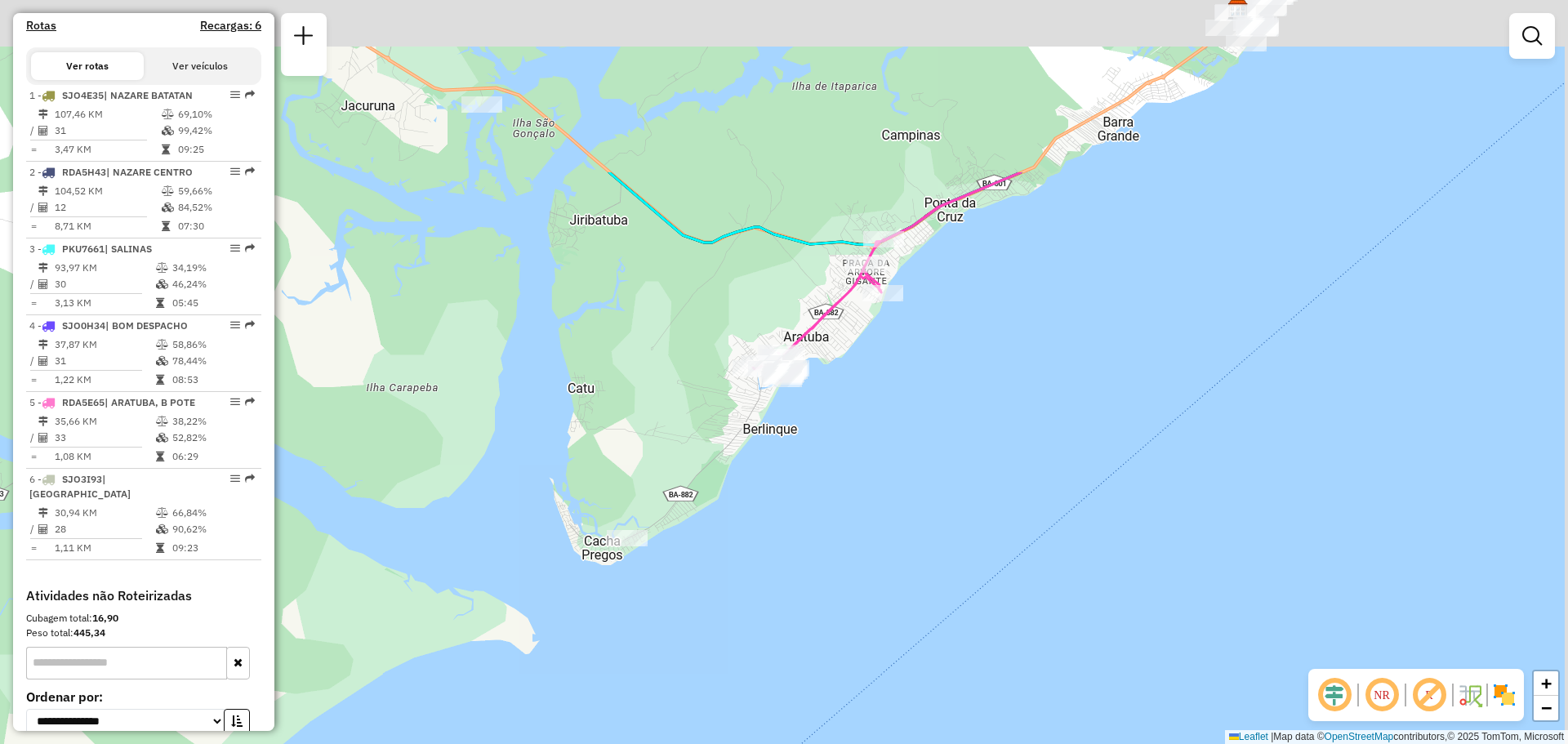
drag, startPoint x: 828, startPoint y: 278, endPoint x: 767, endPoint y: 562, distance: 290.5
click at [778, 548] on div "Janela de atendimento Grade de atendimento Capacidade Transportadoras Veículos …" at bounding box center [784, 372] width 1568 height 744
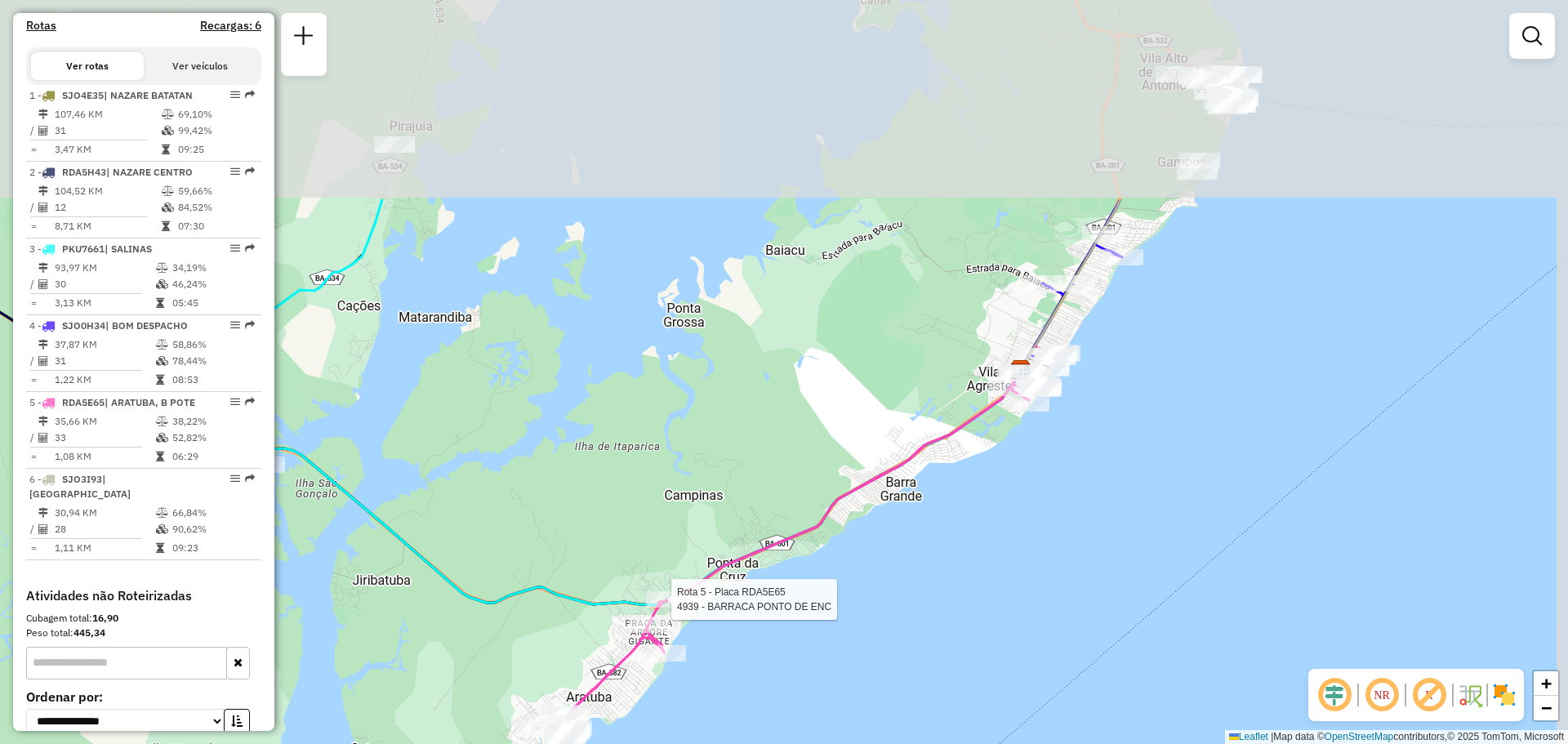
drag, startPoint x: 1123, startPoint y: 279, endPoint x: 1072, endPoint y: 545, distance: 270.8
click at [1072, 545] on div "Rota 5 - Placa RDA5E65 4939 - BARRACA PONTO DE ENC Janela de atendimento Grade …" at bounding box center [784, 372] width 1568 height 744
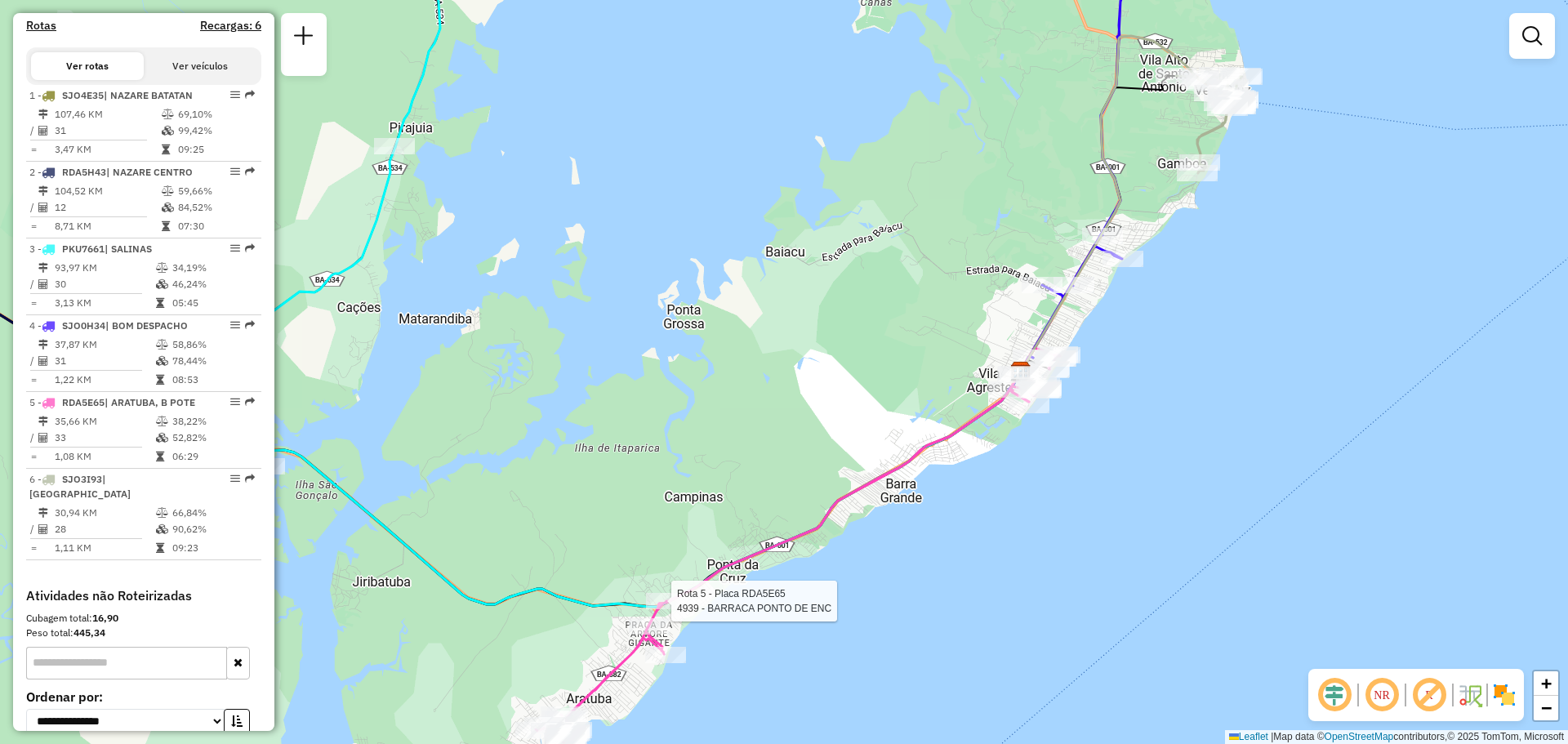
click at [994, 583] on div "Rota 5 - Placa RDA5E65 4939 - BARRACA PONTO DE ENC Janela de atendimento Grade …" at bounding box center [784, 372] width 1568 height 744
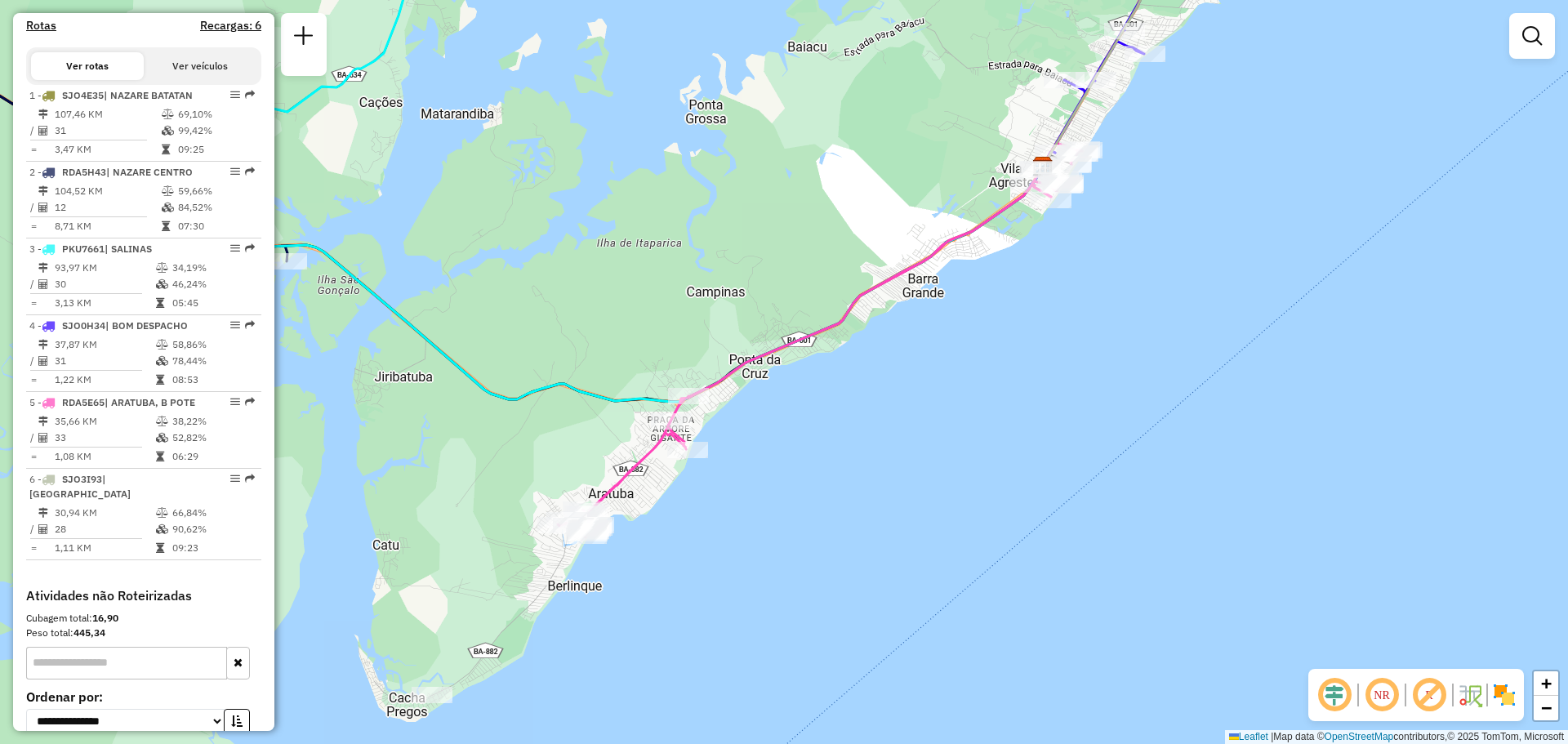
drag, startPoint x: 930, startPoint y: 699, endPoint x: 946, endPoint y: 541, distance: 158.8
click at [946, 541] on div "Janela de atendimento Grade de atendimento Capacidade Transportadoras Veículos …" at bounding box center [784, 372] width 1568 height 744
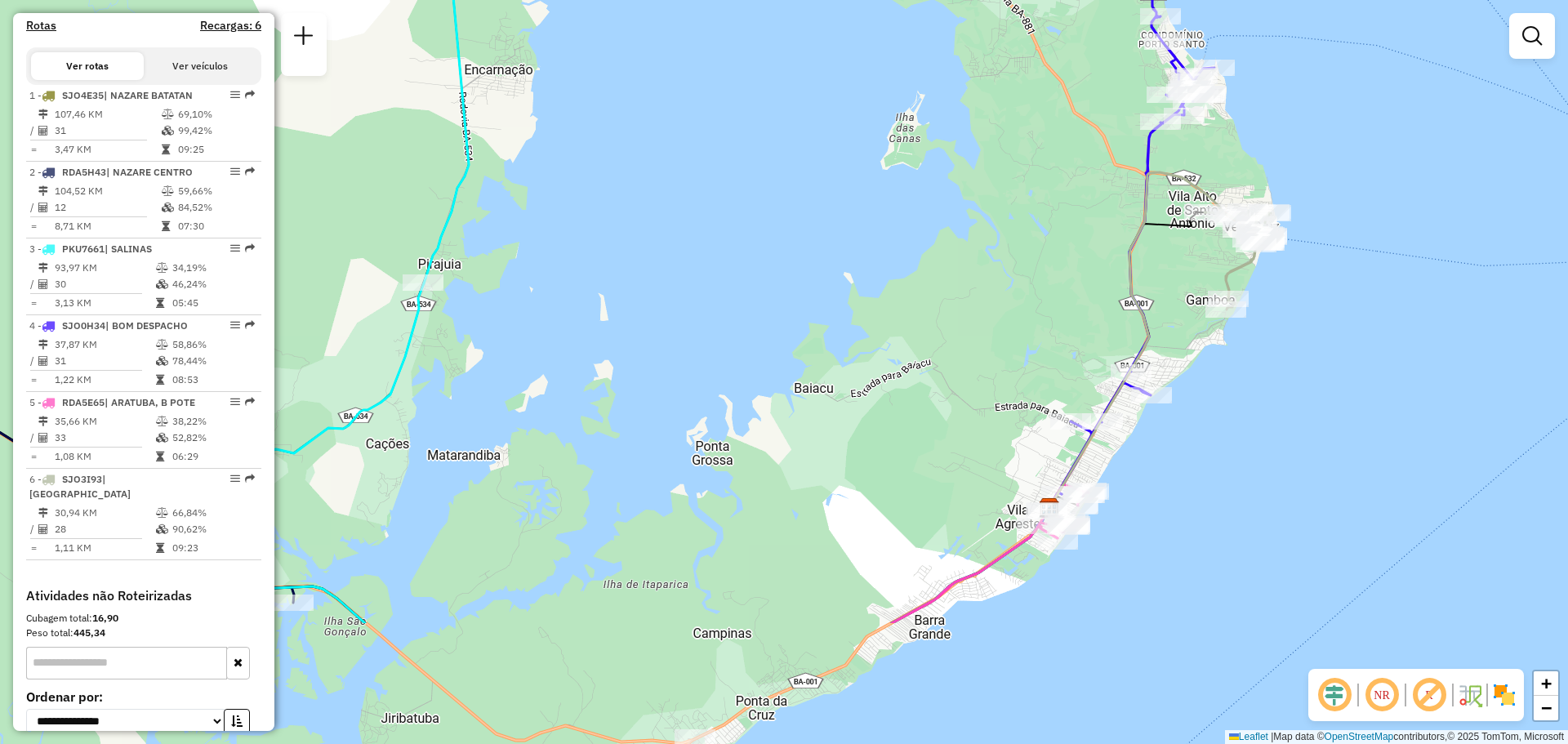
drag, startPoint x: 994, startPoint y: 543, endPoint x: 1046, endPoint y: 390, distance: 161.6
click at [1043, 403] on div "Janela de atendimento Grade de atendimento Capacidade Transportadoras Veículos …" at bounding box center [784, 372] width 1568 height 744
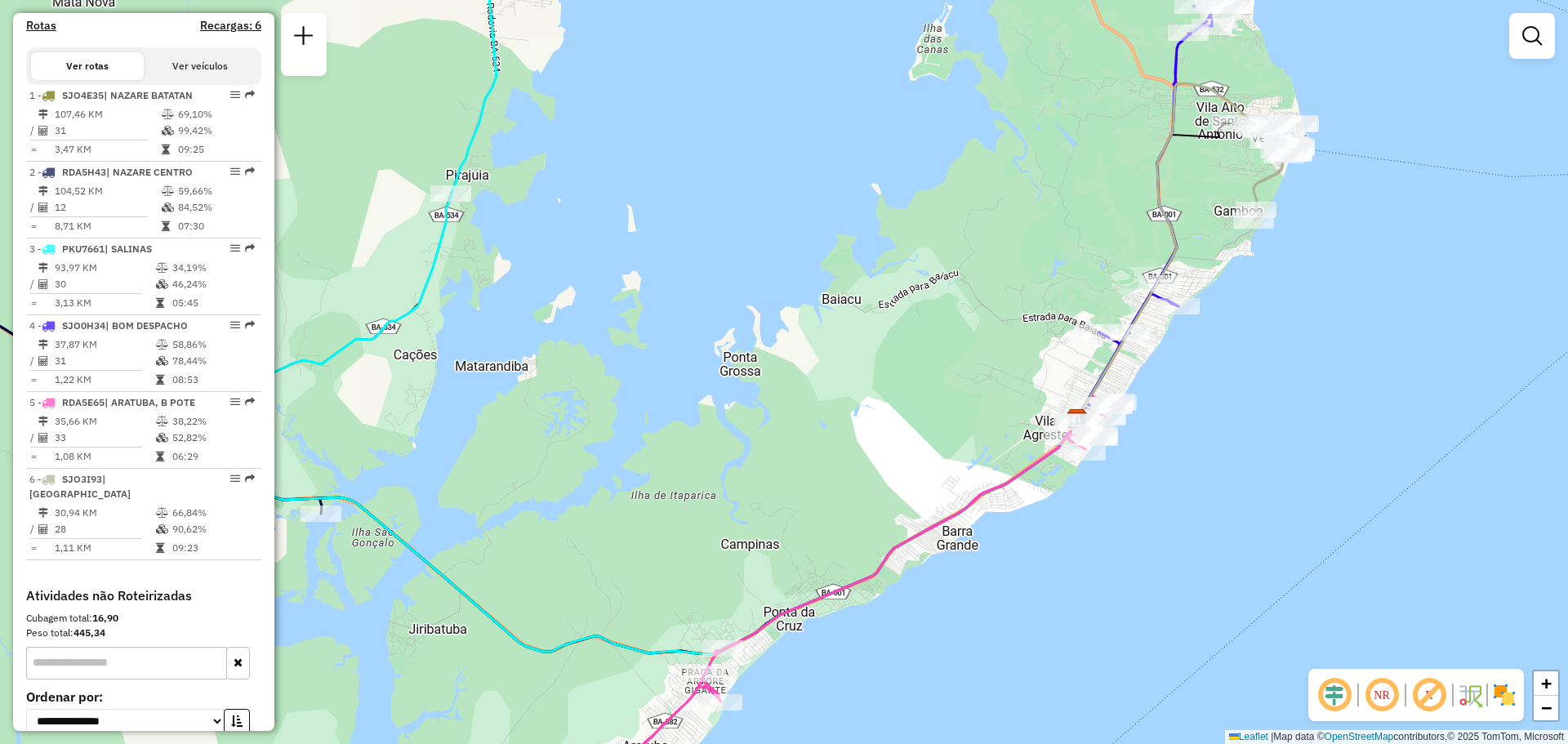
click at [938, 526] on icon at bounding box center [854, 592] width 525 height 395
select select "**********"
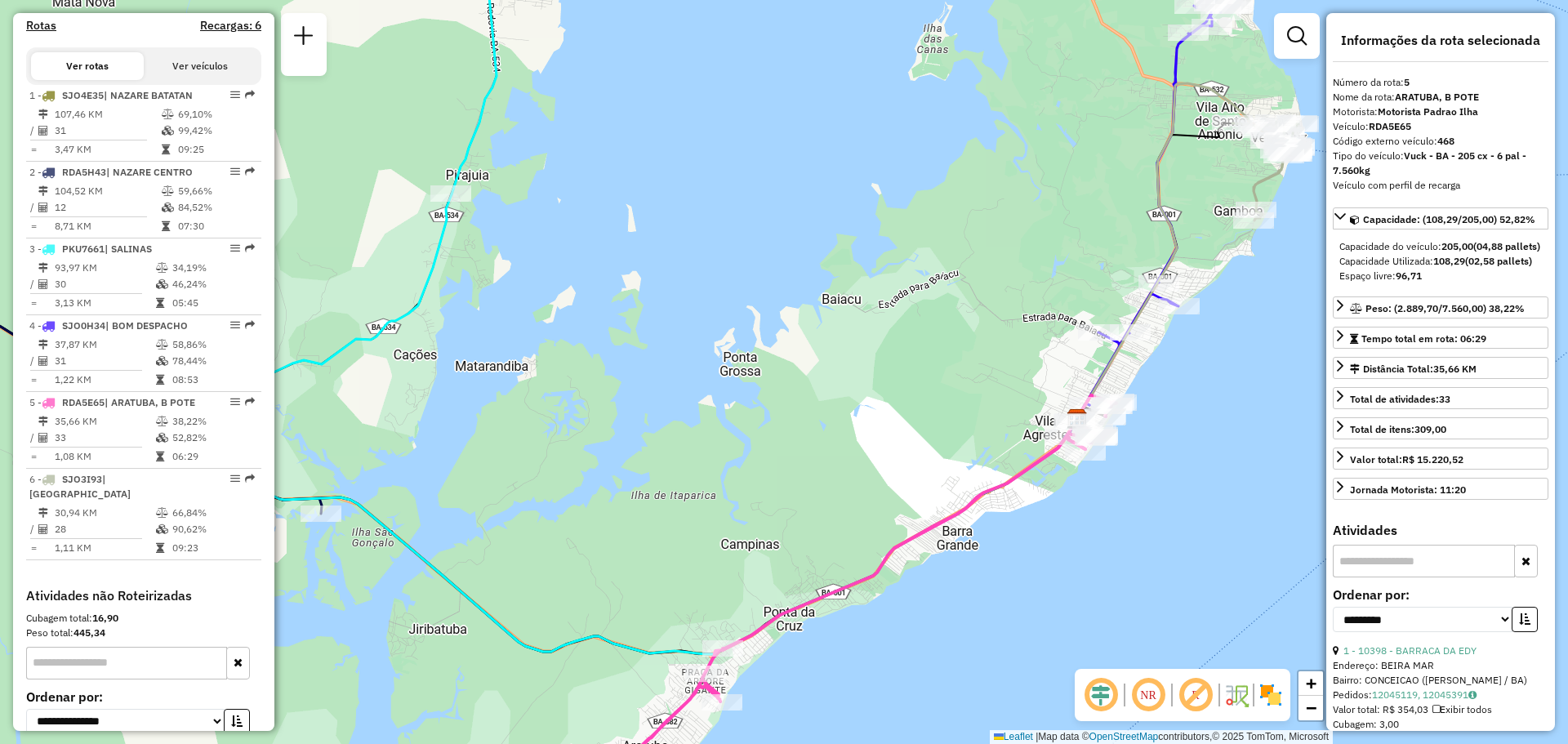
scroll to position [701, 0]
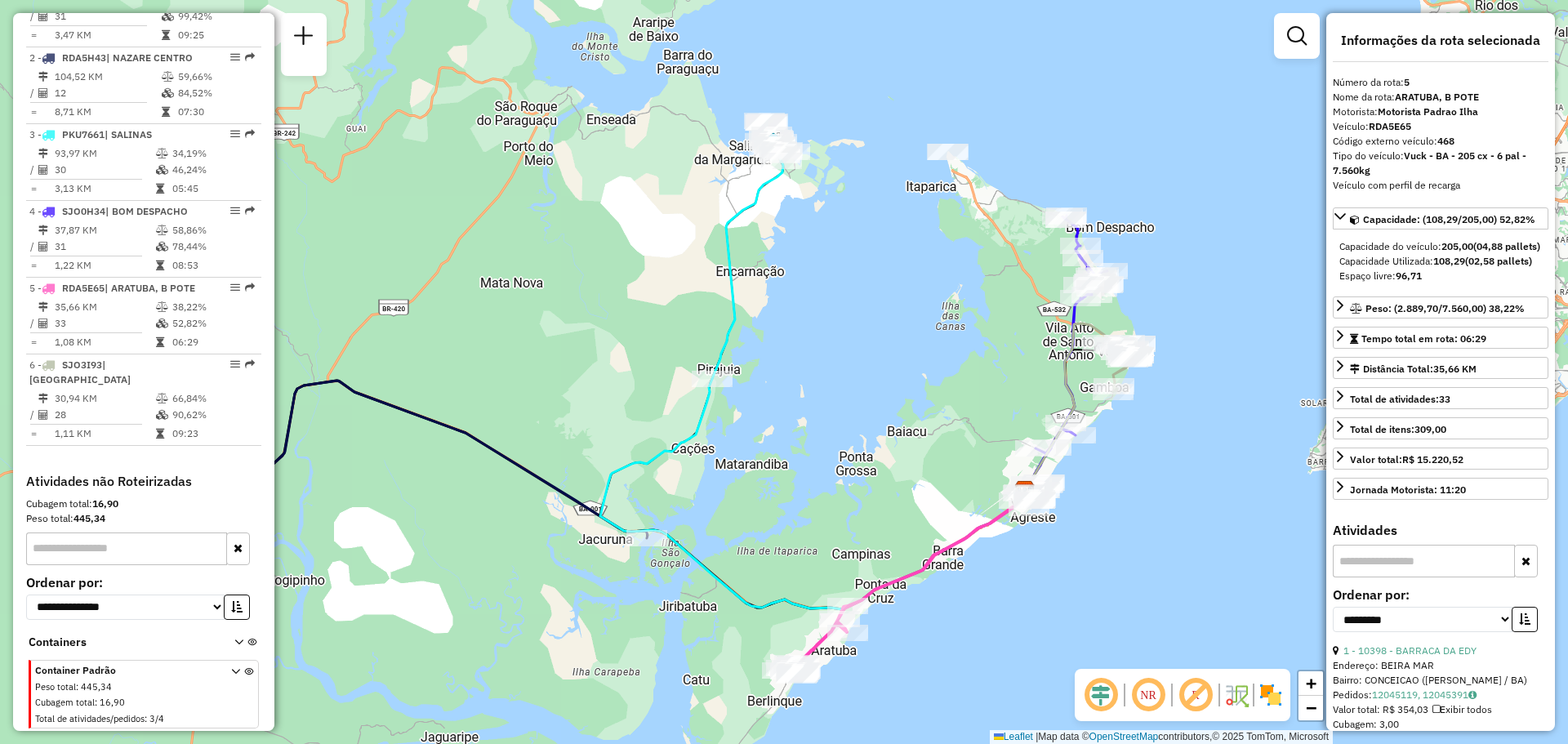
drag, startPoint x: 859, startPoint y: 269, endPoint x: 1003, endPoint y: 325, distance: 154.5
click at [962, 349] on div "Janela de atendimento Grade de atendimento Capacidade Transportadoras Veículos …" at bounding box center [784, 372] width 1568 height 744
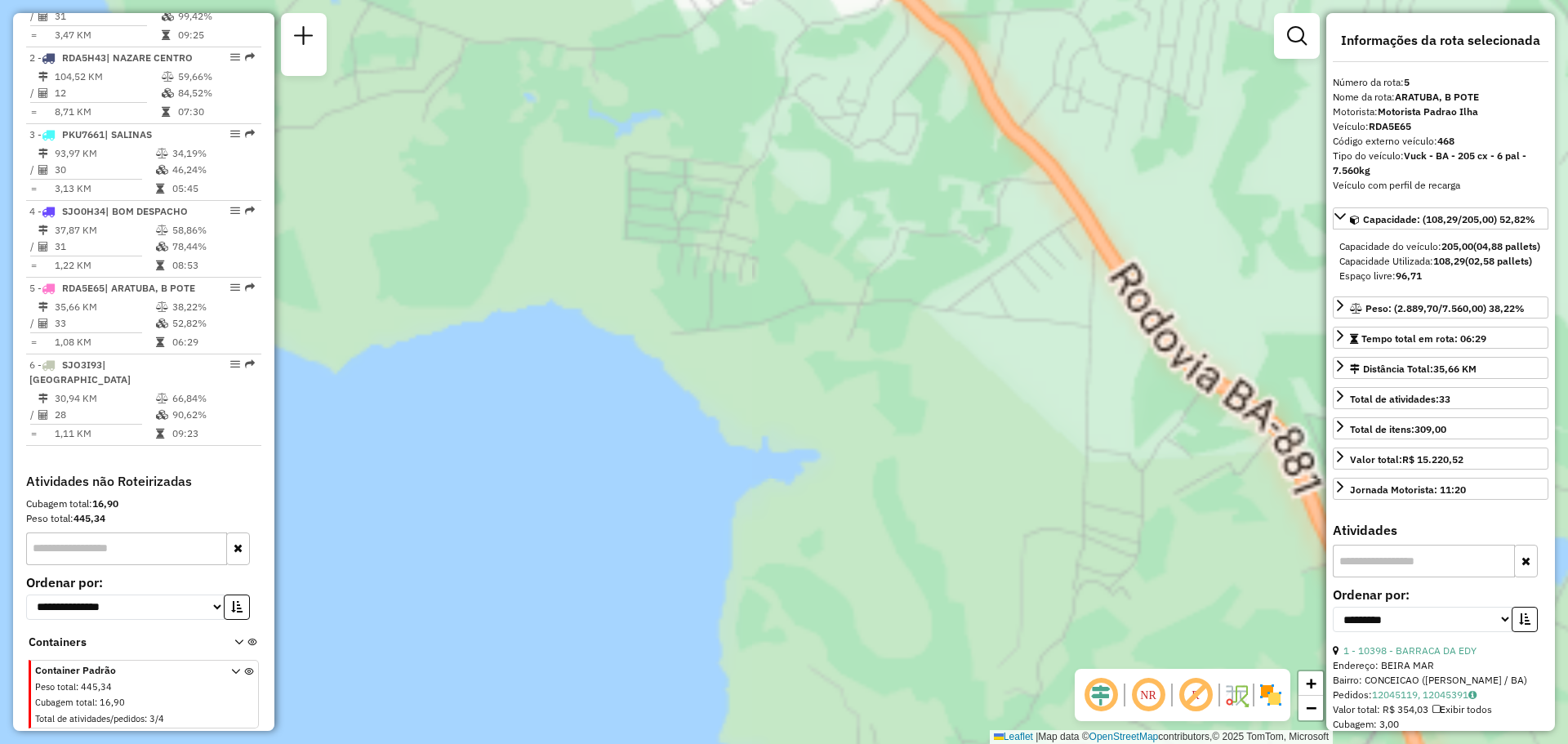
click at [946, 274] on div "Janela de atendimento Grade de atendimento Capacidade Transportadoras Veículos …" at bounding box center [784, 372] width 1568 height 744
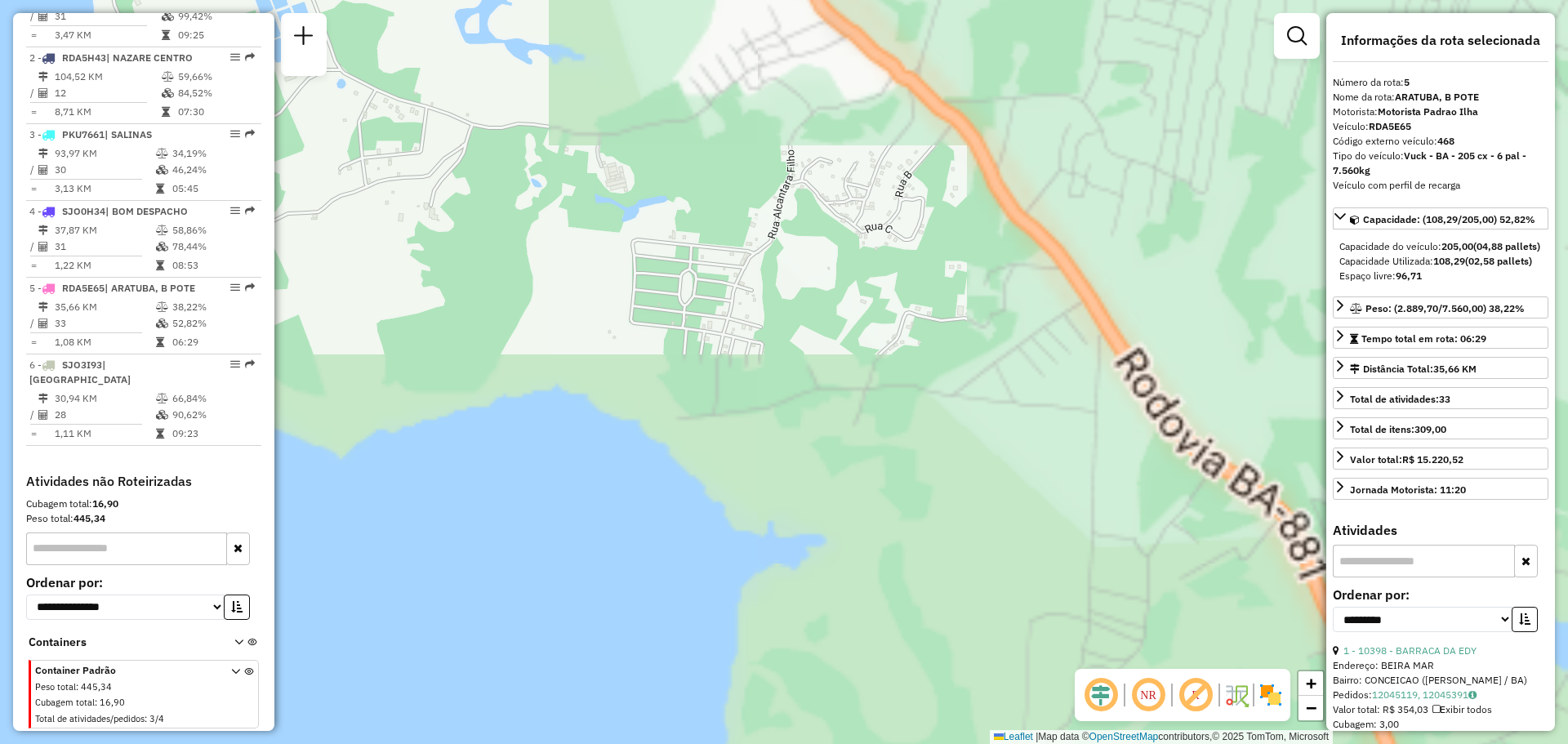
drag, startPoint x: 958, startPoint y: 393, endPoint x: 985, endPoint y: 555, distance: 164.2
click at [978, 532] on div "Janela de atendimento Grade de atendimento Capacidade Transportadoras Veículos …" at bounding box center [784, 372] width 1568 height 744
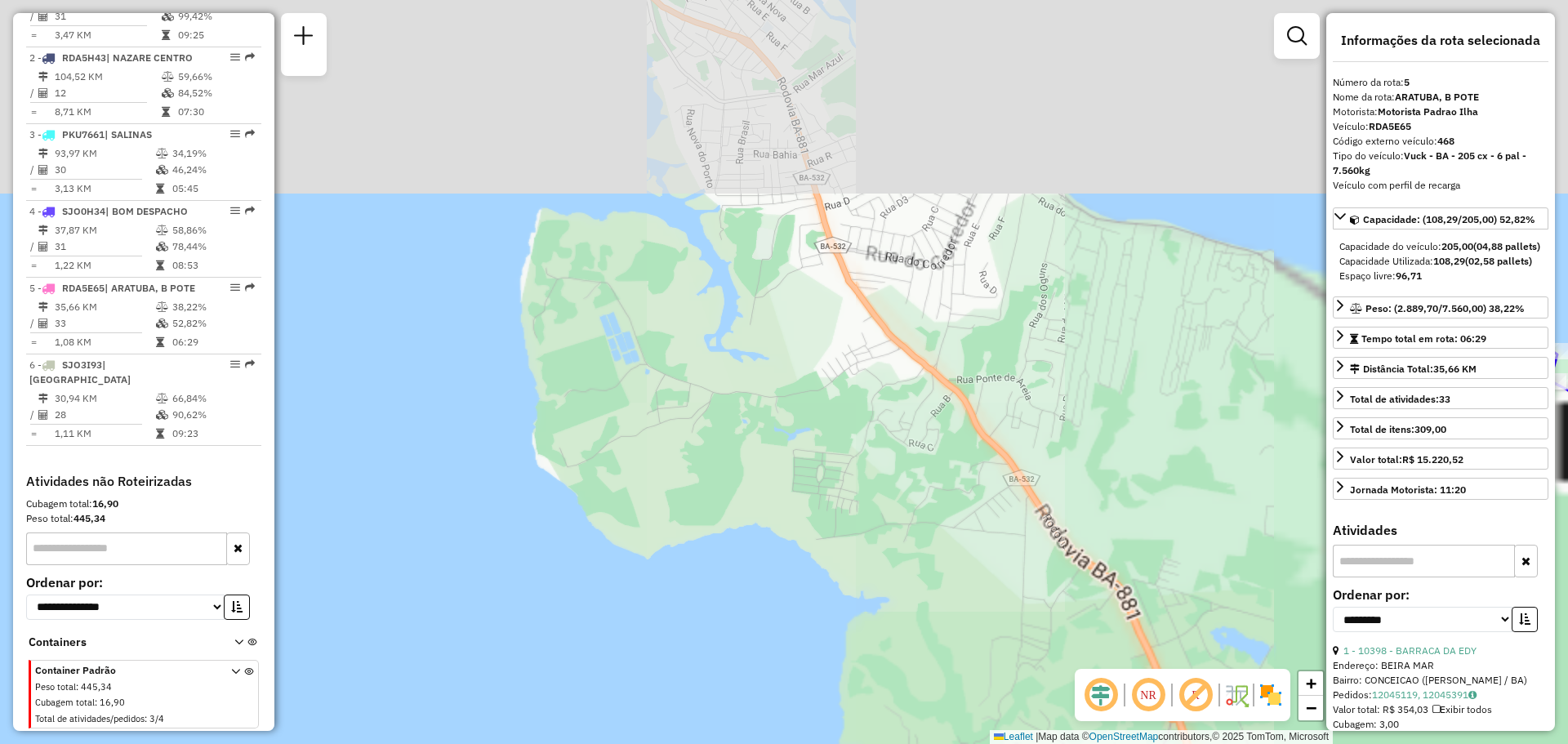
drag, startPoint x: 834, startPoint y: 296, endPoint x: 837, endPoint y: 358, distance: 62.1
click at [843, 404] on div "Janela de atendimento Grade de atendimento Capacidade Transportadoras Veículos …" at bounding box center [784, 372] width 1568 height 744
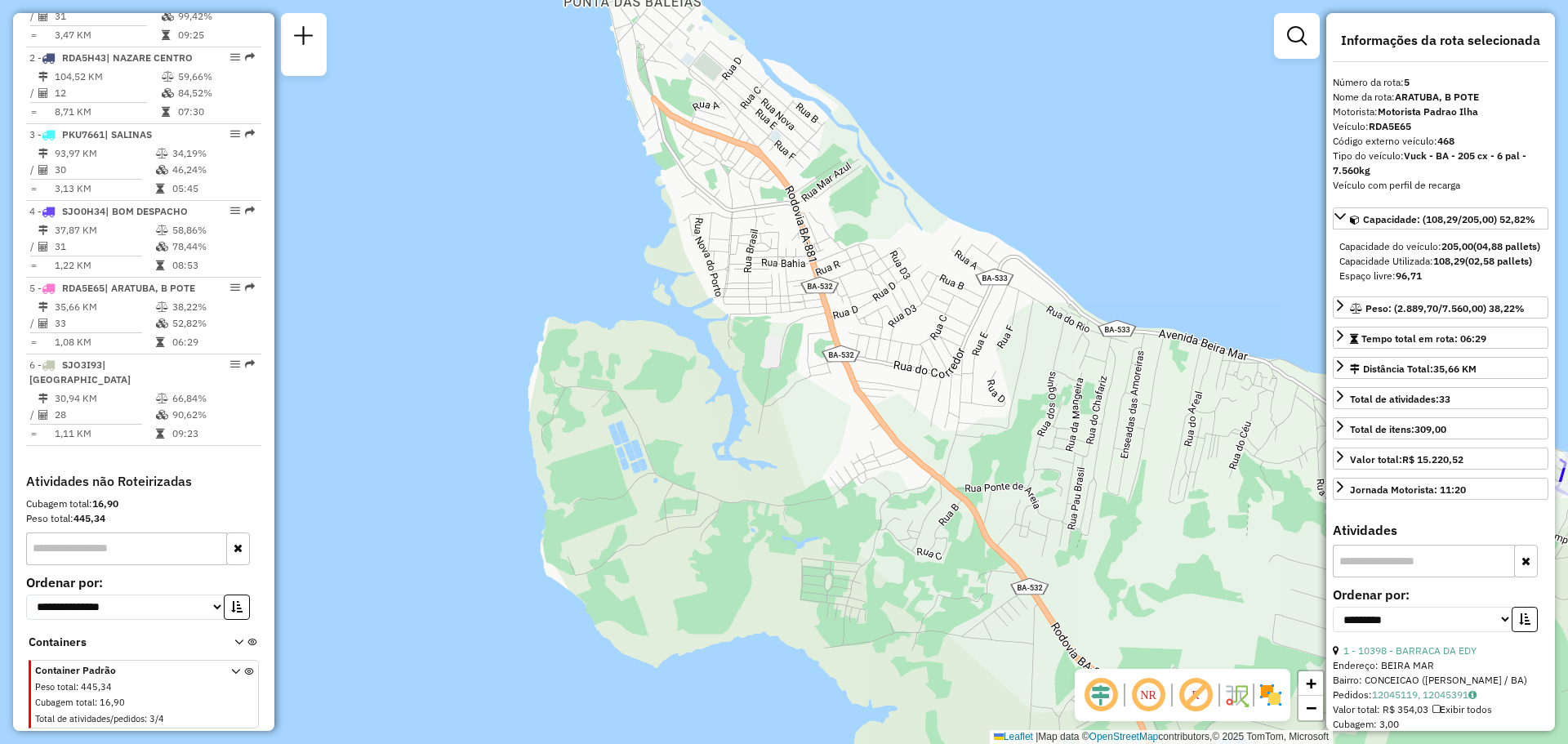
drag, startPoint x: 817, startPoint y: 400, endPoint x: 818, endPoint y: 428, distance: 28.0
click at [818, 428] on div "Janela de atendimento Grade de atendimento Capacidade Transportadoras Veículos …" at bounding box center [784, 372] width 1568 height 744
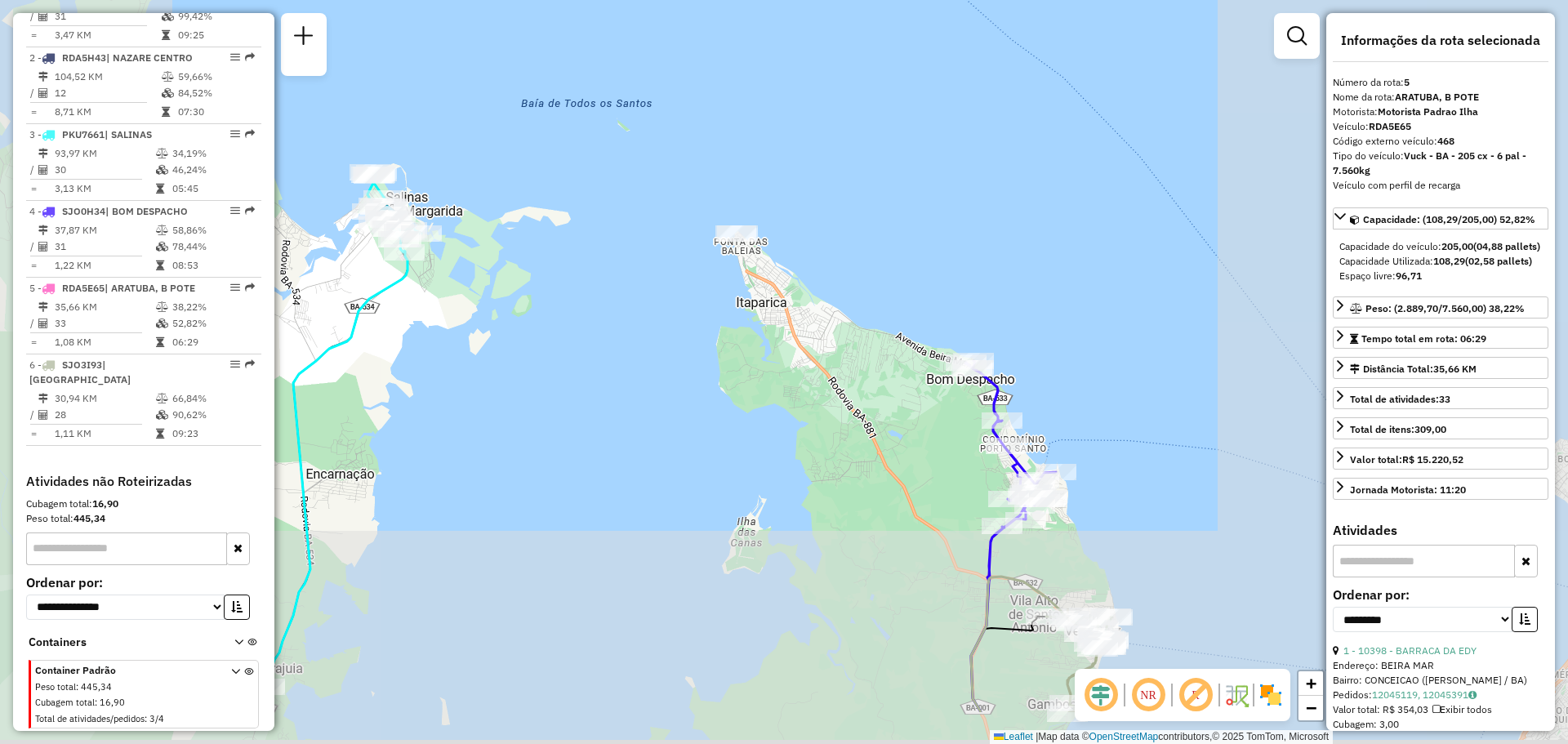
drag, startPoint x: 861, startPoint y: 426, endPoint x: 826, endPoint y: 345, distance: 88.2
click at [826, 345] on div "Janela de atendimento Grade de atendimento Capacidade Transportadoras Veículos …" at bounding box center [784, 372] width 1568 height 744
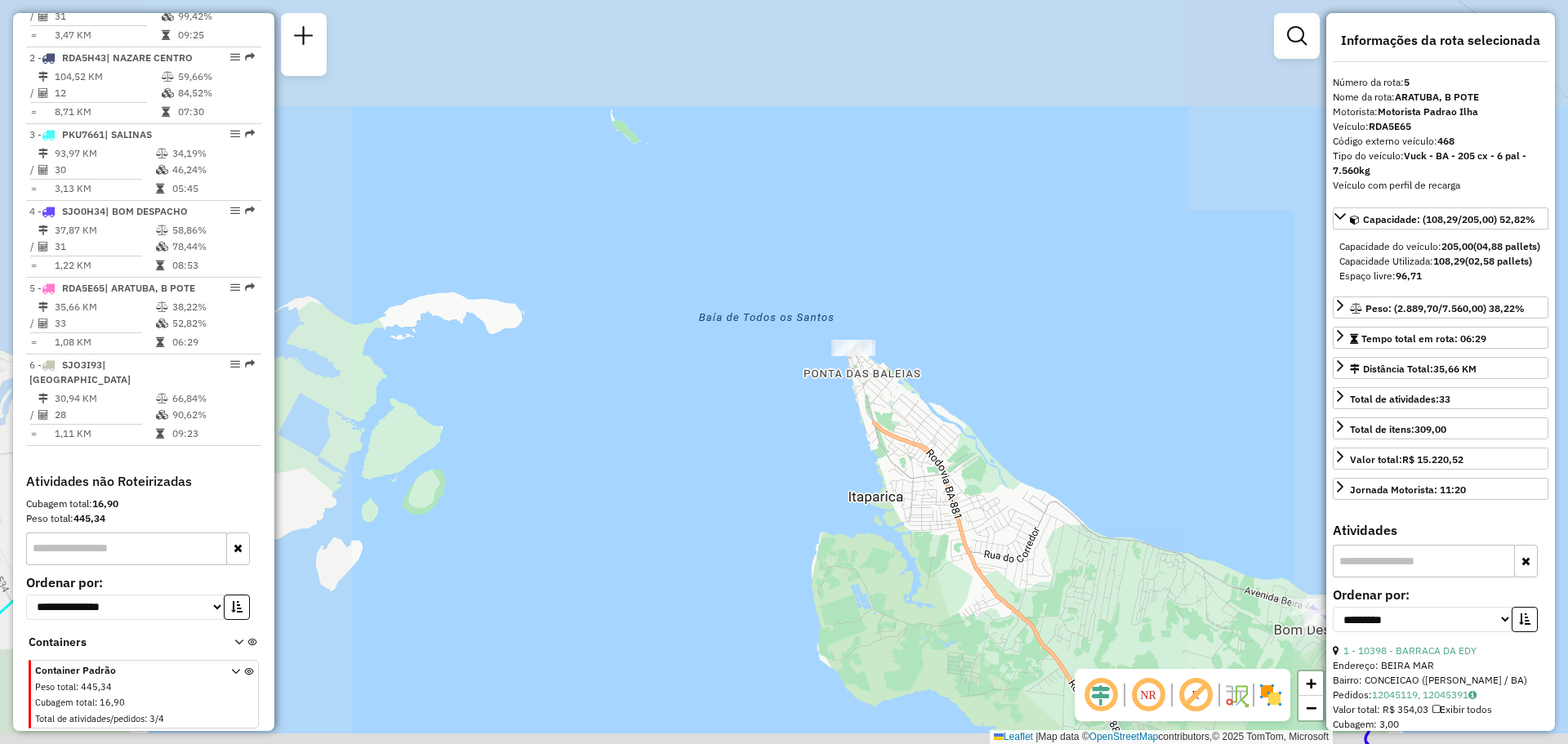
drag, startPoint x: 988, startPoint y: 484, endPoint x: 658, endPoint y: 297, distance: 379.3
click at [671, 303] on div "Janela de atendimento Grade de atendimento Capacidade Transportadoras Veículos …" at bounding box center [784, 372] width 1568 height 744
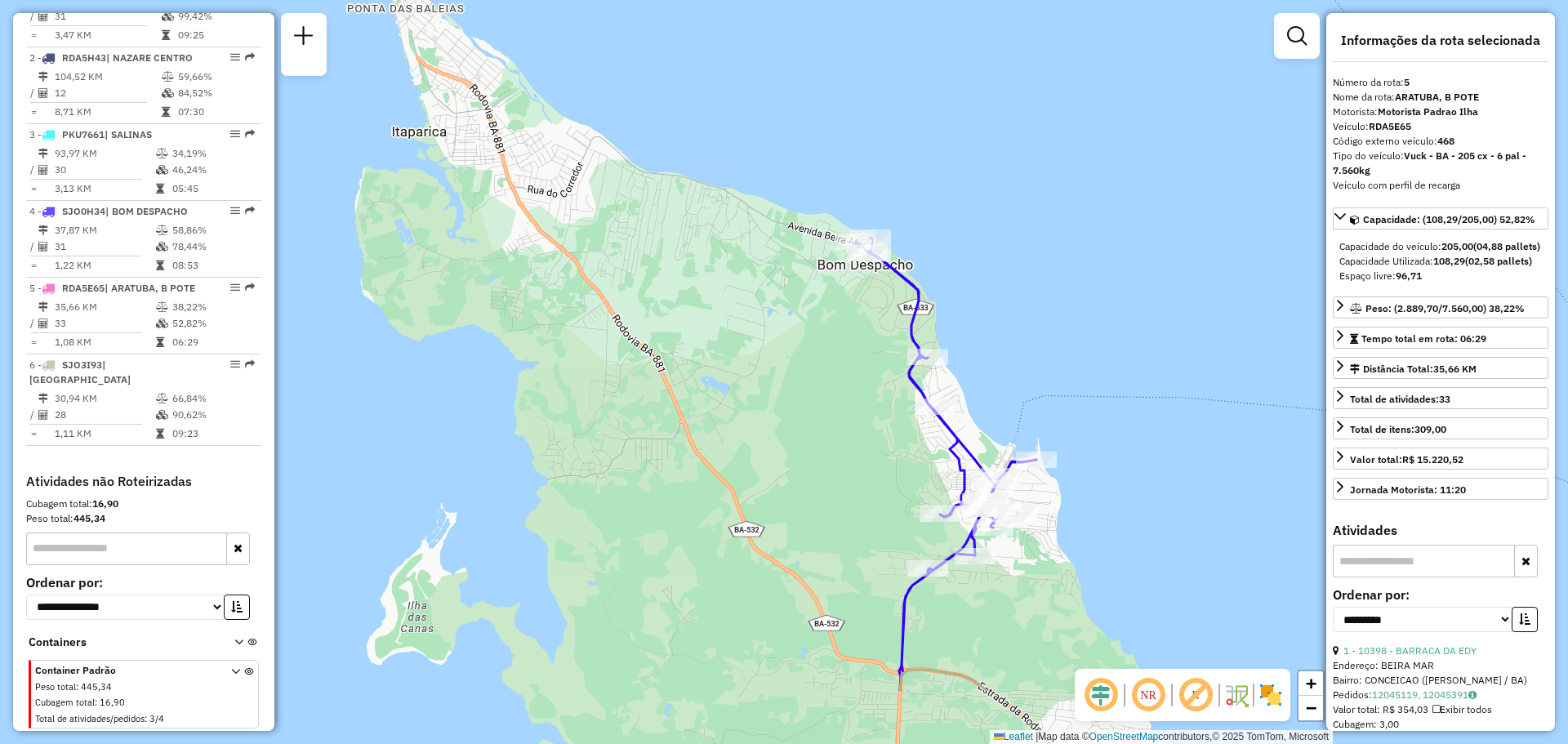
drag, startPoint x: 875, startPoint y: 529, endPoint x: 729, endPoint y: 283, distance: 286.1
click at [730, 288] on div "Janela de atendimento Grade de atendimento Capacidade Transportadoras Veículos …" at bounding box center [784, 372] width 1568 height 744
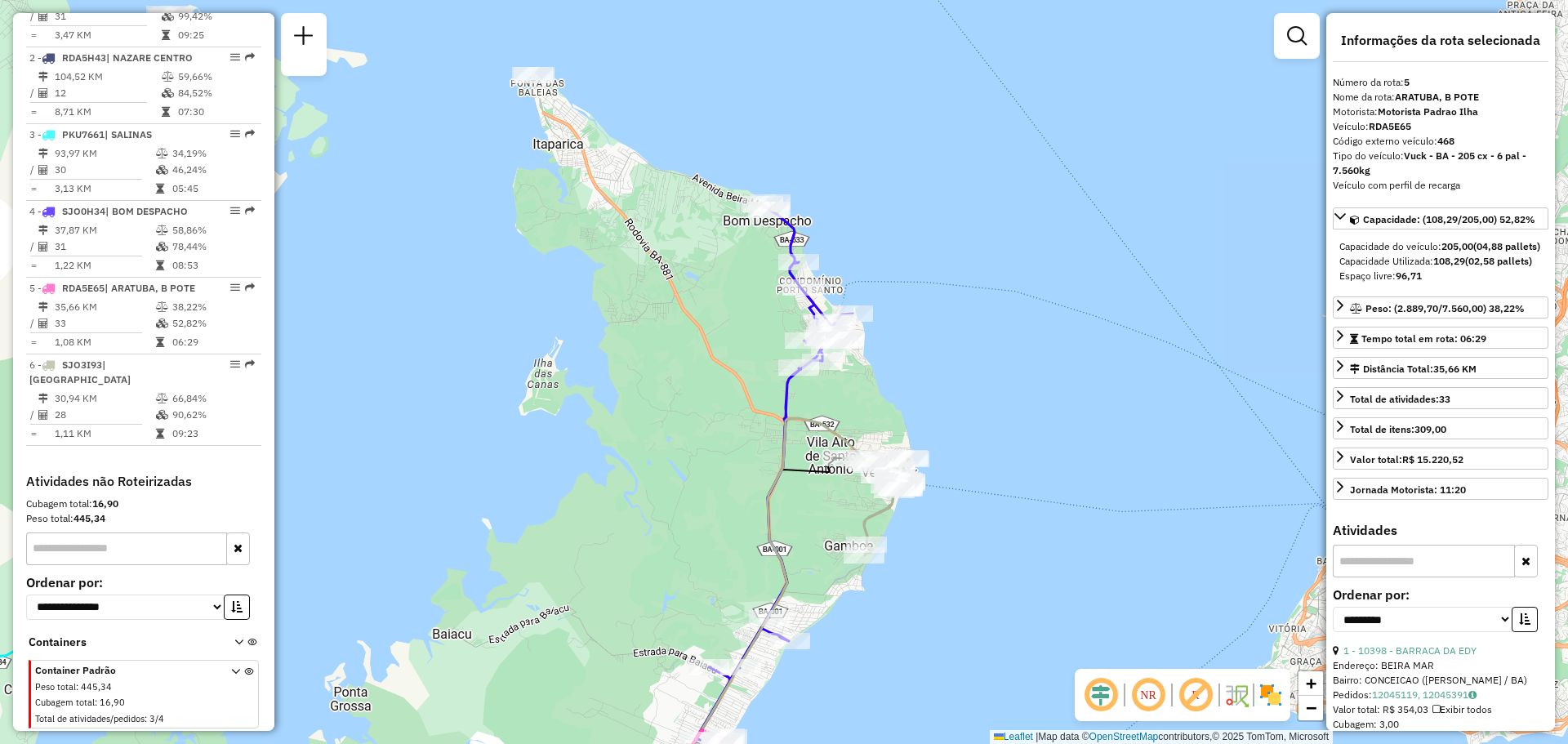
drag, startPoint x: 551, startPoint y: 65, endPoint x: 714, endPoint y: 246, distance: 243.6
click at [714, 246] on div "Janela de atendimento Grade de atendimento Capacidade Transportadoras Veículos …" at bounding box center [784, 372] width 1568 height 744
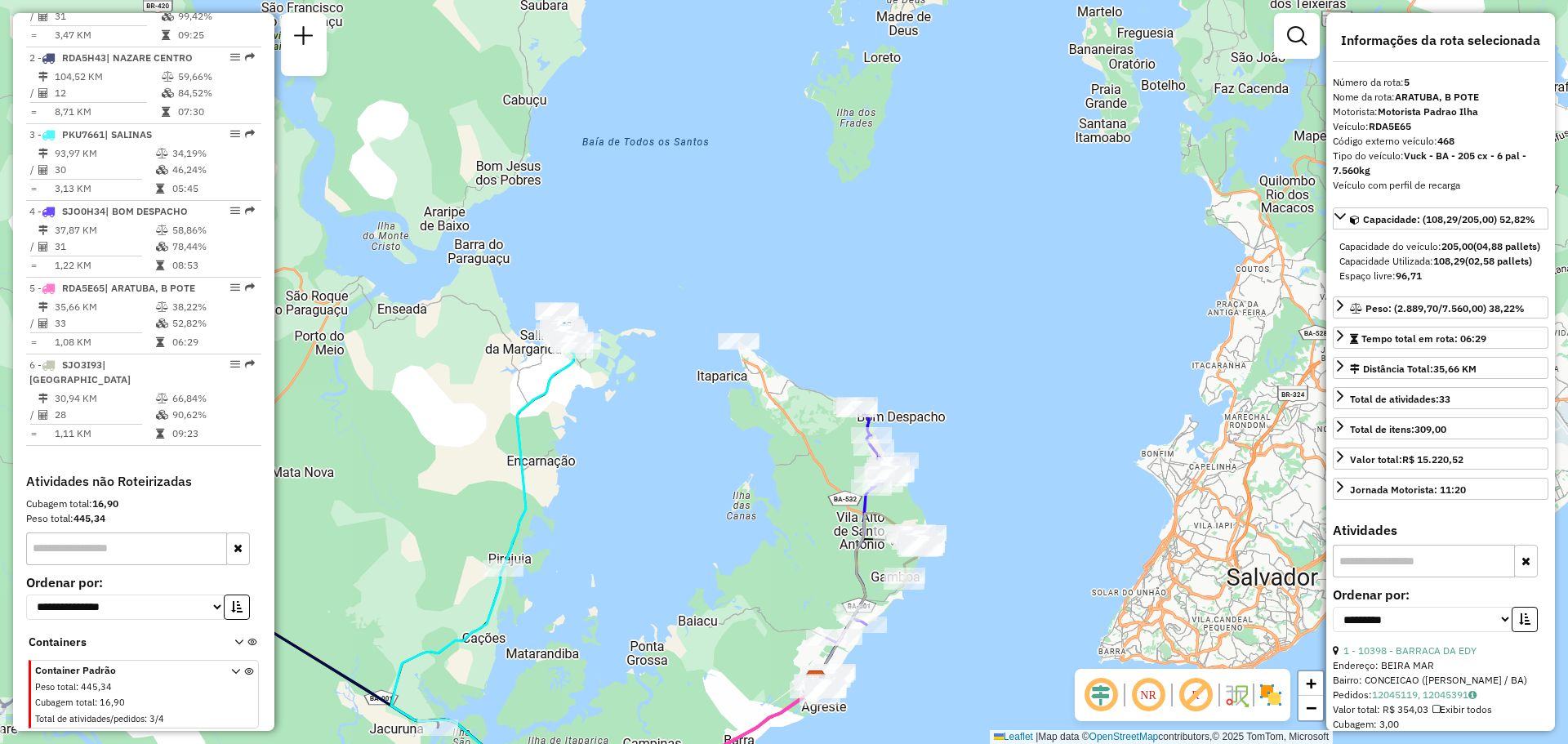
drag, startPoint x: 899, startPoint y: 450, endPoint x: 801, endPoint y: 95, distance: 368.3
click at [801, 98] on div "Rota 4 - Placa SJO0H34 5522 - MERC NOVA CONQUISTA Rota 4 - Placa SJO0H34 18886 …" at bounding box center [784, 372] width 1568 height 744
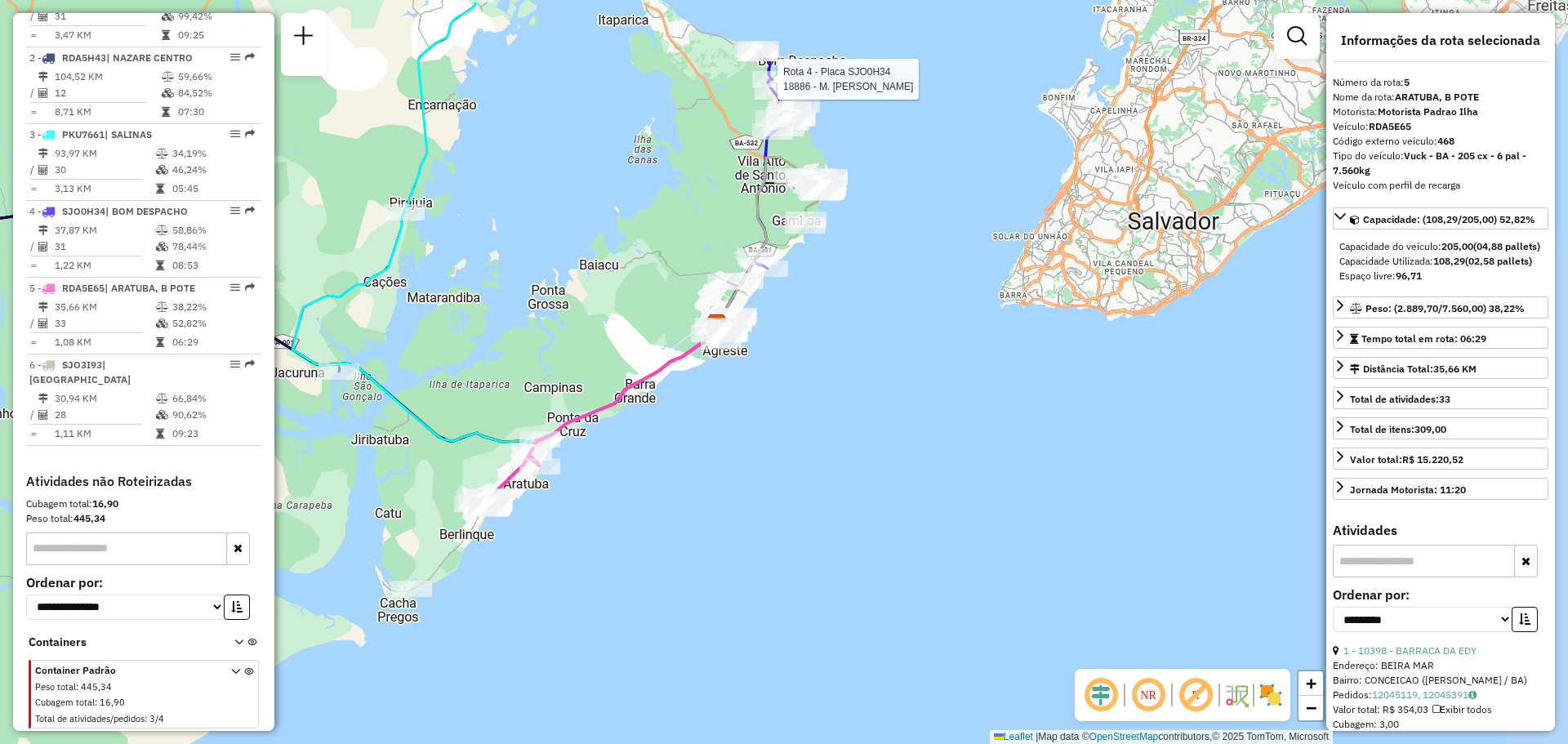
drag, startPoint x: 691, startPoint y: 515, endPoint x: 760, endPoint y: 294, distance: 231.5
click at [760, 294] on div "Rota 4 - Placa SJO0H34 18886 - M. IRMAOS FERREIRA Rota 5 - Placa RDA5E65 1804 -…" at bounding box center [784, 372] width 1568 height 744
